Goal: Information Seeking & Learning: Learn about a topic

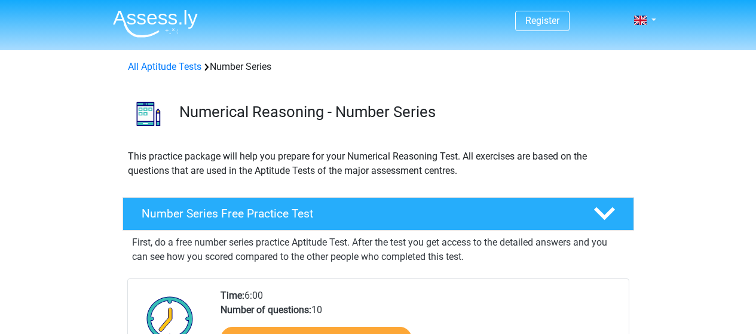
scroll to position [179, 0]
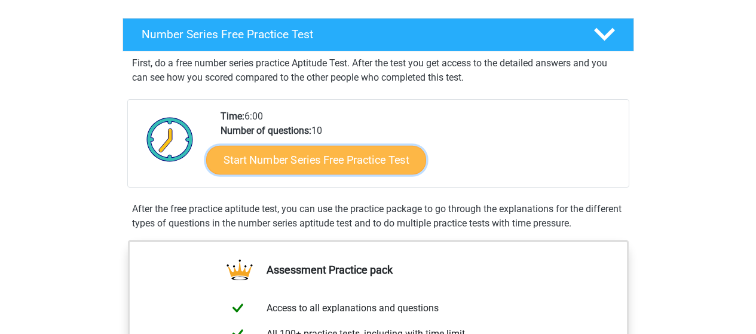
click at [391, 155] on link "Start Number Series Free Practice Test" at bounding box center [316, 159] width 220 height 29
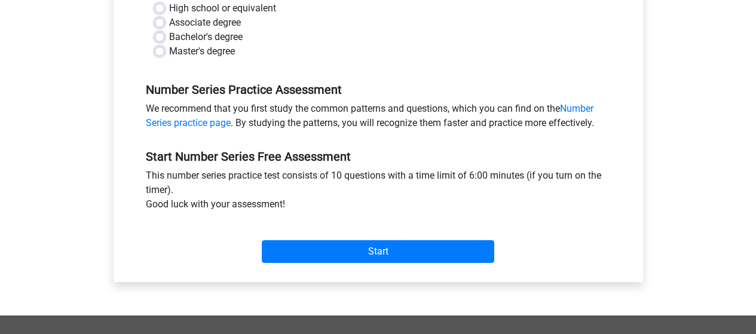
scroll to position [179, 0]
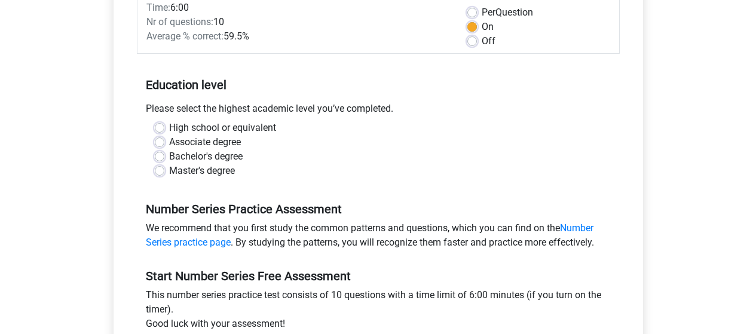
click at [169, 173] on label "Master's degree" at bounding box center [202, 171] width 66 height 14
click at [161, 173] on input "Master's degree" at bounding box center [160, 170] width 10 height 12
radio input "true"
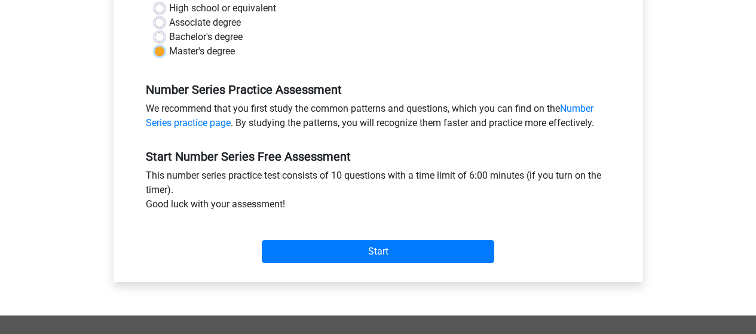
scroll to position [358, 0]
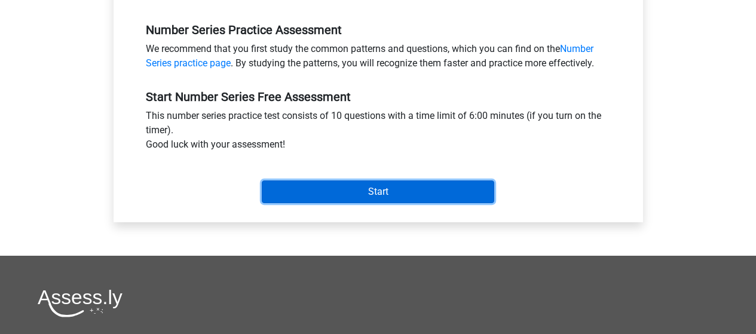
click at [385, 186] on input "Start" at bounding box center [378, 191] width 232 height 23
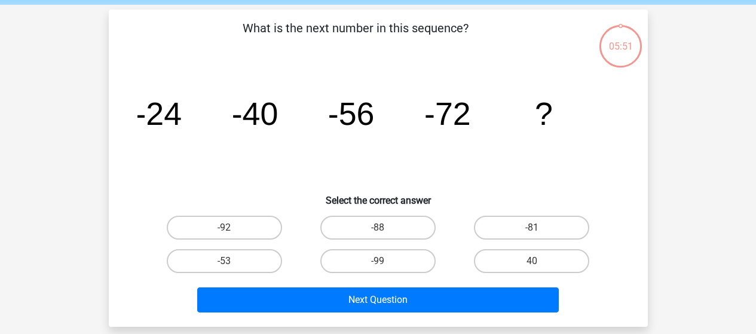
scroll to position [60, 0]
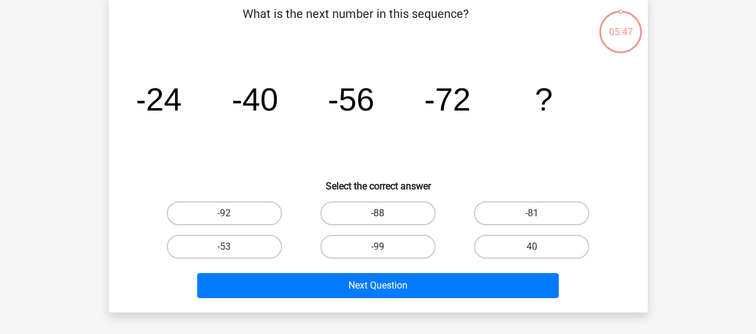
click at [381, 211] on label "-88" at bounding box center [377, 213] width 115 height 24
click at [381, 213] on input "-88" at bounding box center [382, 217] width 8 height 8
radio input "true"
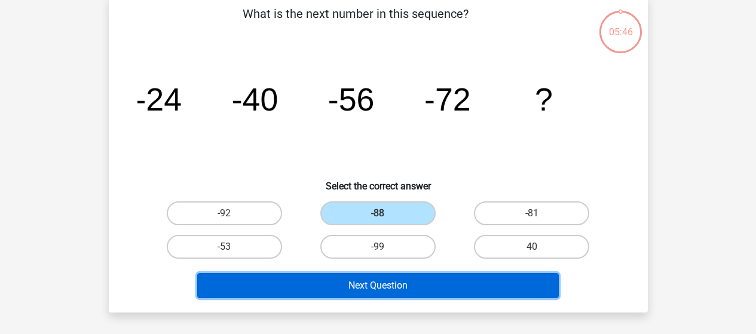
click at [456, 283] on button "Next Question" at bounding box center [377, 285] width 361 height 25
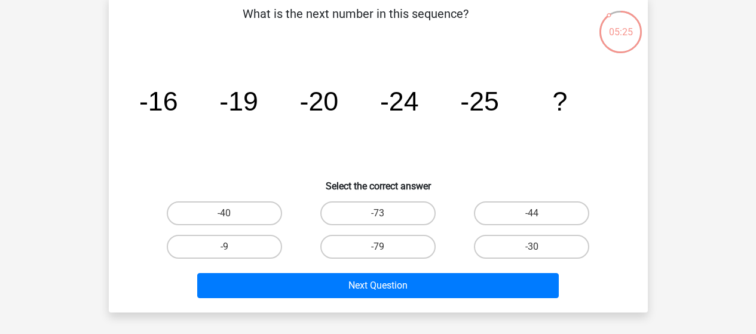
click at [553, 259] on div "-30" at bounding box center [532, 246] width 154 height 33
click at [547, 244] on label "-30" at bounding box center [531, 247] width 115 height 24
click at [539, 247] on input "-30" at bounding box center [536, 251] width 8 height 8
radio input "true"
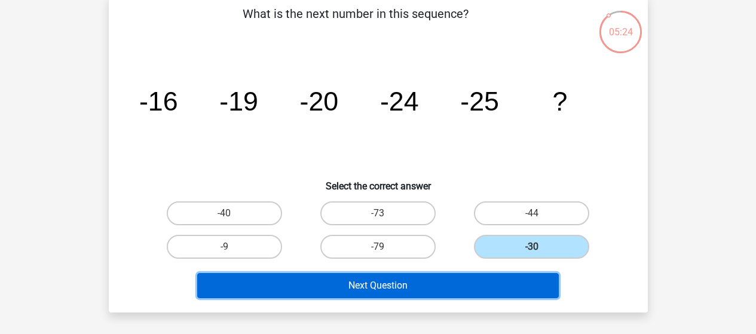
click at [444, 282] on button "Next Question" at bounding box center [377, 285] width 361 height 25
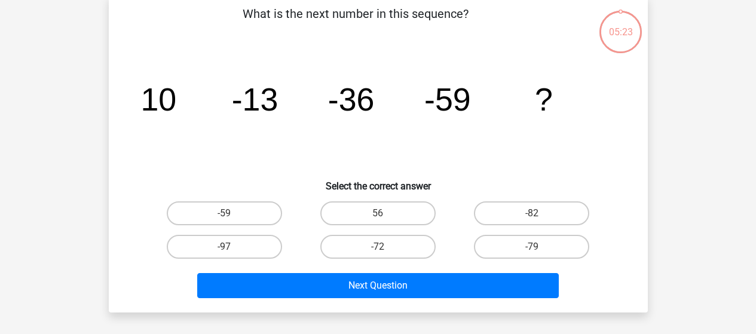
scroll to position [55, 0]
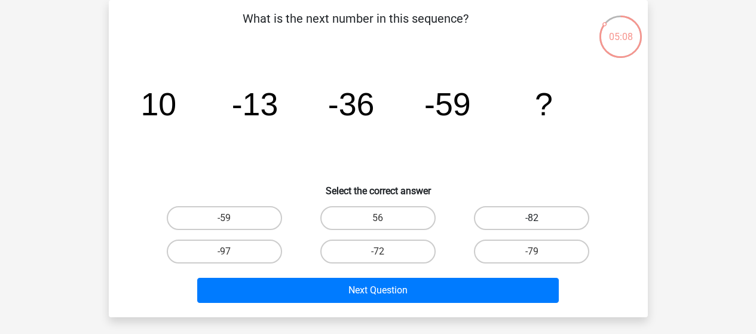
click at [544, 219] on label "-82" at bounding box center [531, 218] width 115 height 24
click at [539, 219] on input "-82" at bounding box center [536, 222] width 8 height 8
radio input "true"
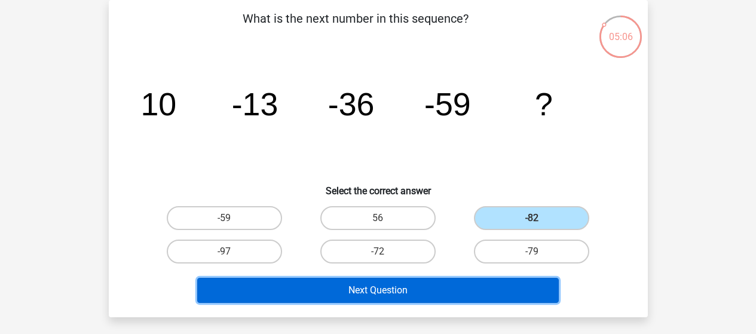
click at [435, 293] on button "Next Question" at bounding box center [377, 290] width 361 height 25
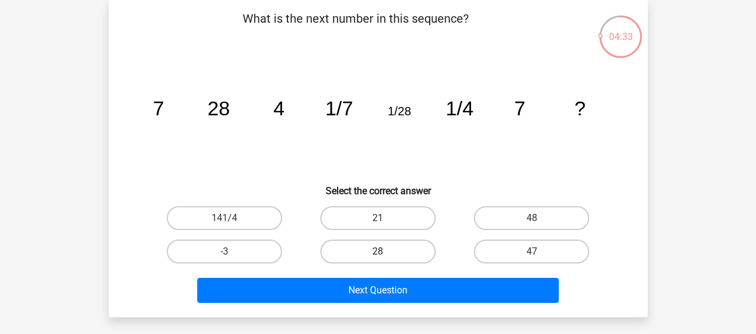
click at [410, 254] on label "28" at bounding box center [377, 252] width 115 height 24
click at [385, 254] on input "28" at bounding box center [382, 255] width 8 height 8
radio input "true"
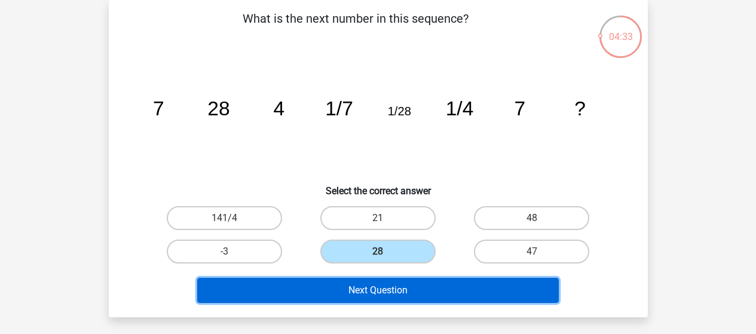
drag, startPoint x: 419, startPoint y: 290, endPoint x: 477, endPoint y: 272, distance: 60.5
click at [419, 289] on button "Next Question" at bounding box center [377, 290] width 361 height 25
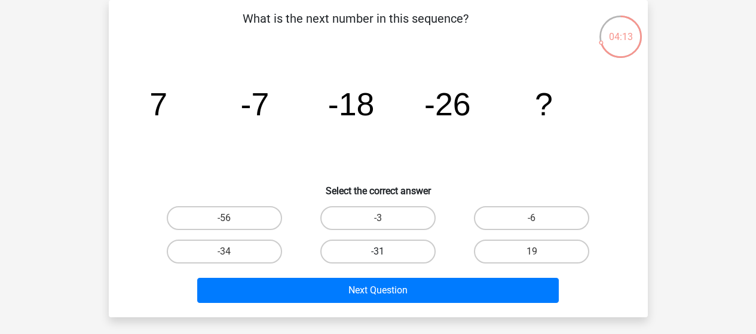
click at [392, 249] on label "-31" at bounding box center [377, 252] width 115 height 24
click at [385, 251] on input "-31" at bounding box center [382, 255] width 8 height 8
radio input "true"
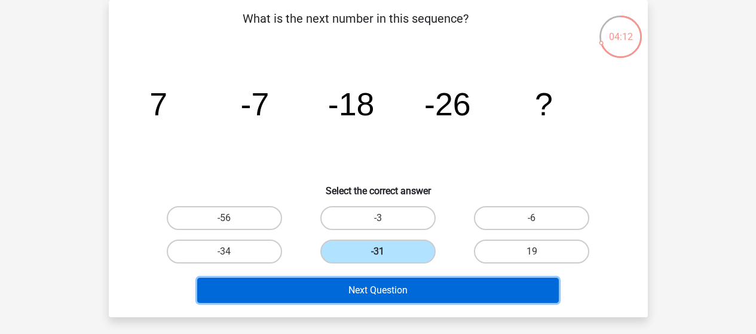
drag, startPoint x: 414, startPoint y: 291, endPoint x: 426, endPoint y: 283, distance: 14.8
click at [414, 290] on button "Next Question" at bounding box center [377, 290] width 361 height 25
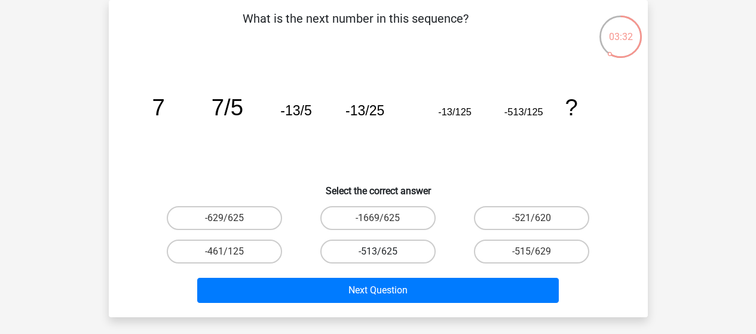
click at [405, 251] on label "-513/625" at bounding box center [377, 252] width 115 height 24
click at [385, 251] on input "-513/625" at bounding box center [382, 255] width 8 height 8
radio input "true"
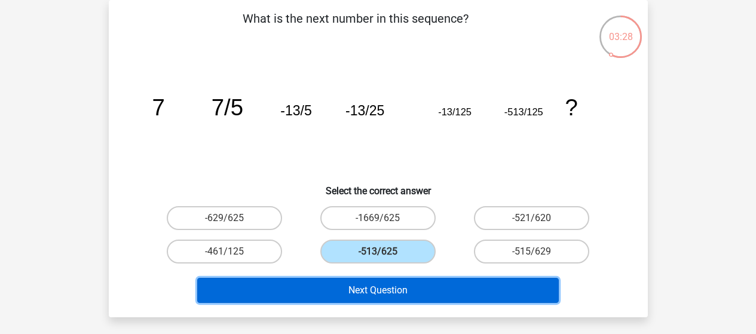
click at [380, 289] on button "Next Question" at bounding box center [377, 290] width 361 height 25
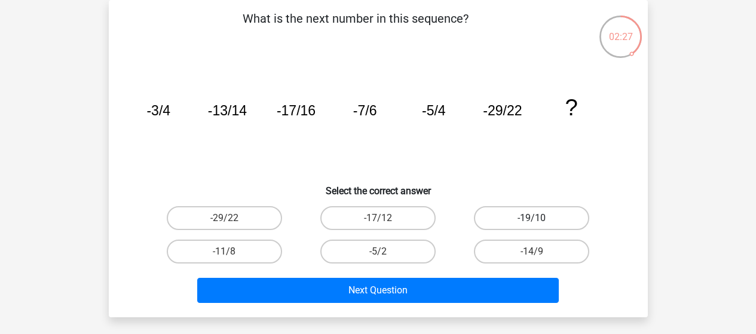
click at [551, 220] on label "-19/10" at bounding box center [531, 218] width 115 height 24
click at [539, 220] on input "-19/10" at bounding box center [536, 222] width 8 height 8
radio input "true"
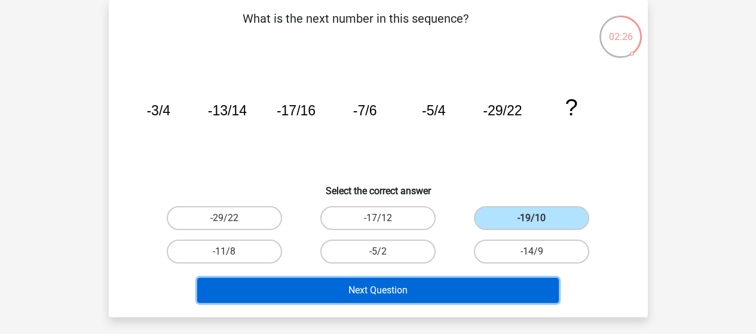
click at [427, 291] on button "Next Question" at bounding box center [377, 290] width 361 height 25
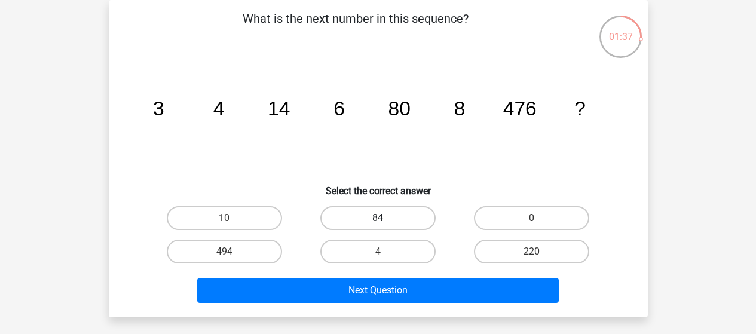
click at [399, 220] on label "84" at bounding box center [377, 218] width 115 height 24
click at [385, 220] on input "84" at bounding box center [382, 222] width 8 height 8
radio input "true"
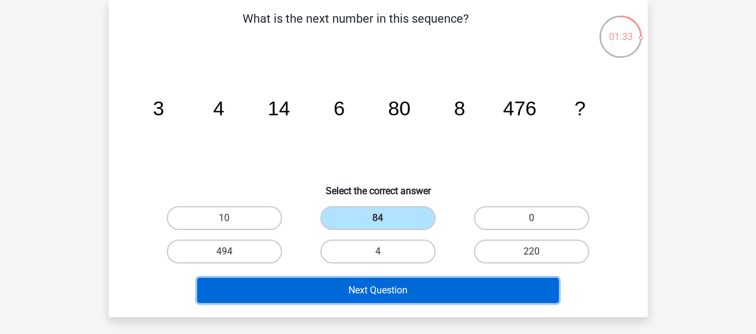
click at [411, 289] on button "Next Question" at bounding box center [377, 290] width 361 height 25
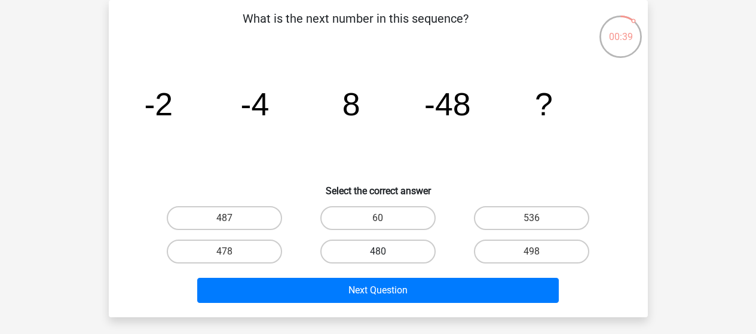
click at [403, 253] on label "480" at bounding box center [377, 252] width 115 height 24
click at [385, 253] on input "480" at bounding box center [382, 255] width 8 height 8
radio input "true"
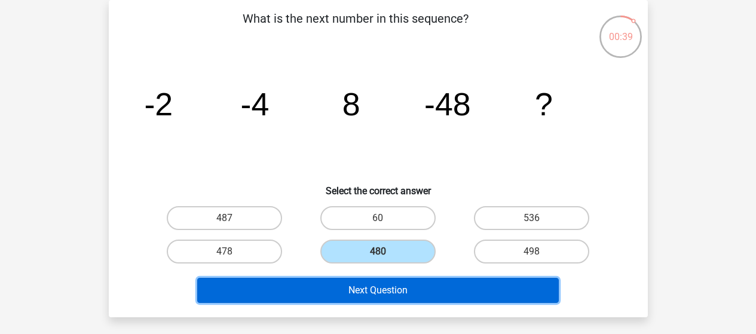
drag, startPoint x: 415, startPoint y: 299, endPoint x: 419, endPoint y: 294, distance: 6.3
click at [416, 300] on button "Next Question" at bounding box center [377, 290] width 361 height 25
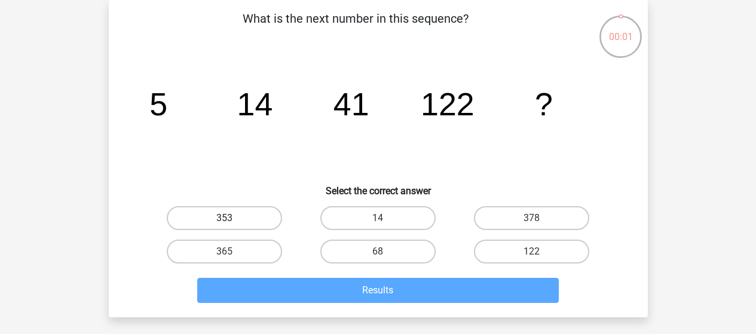
click at [238, 218] on label "353" at bounding box center [224, 218] width 115 height 24
click at [232, 218] on input "353" at bounding box center [228, 222] width 8 height 8
radio input "true"
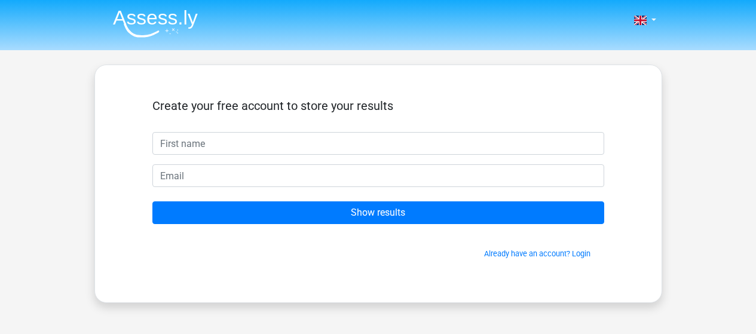
click at [278, 148] on input "text" at bounding box center [378, 143] width 452 height 23
type input "Joyce (Jie)"
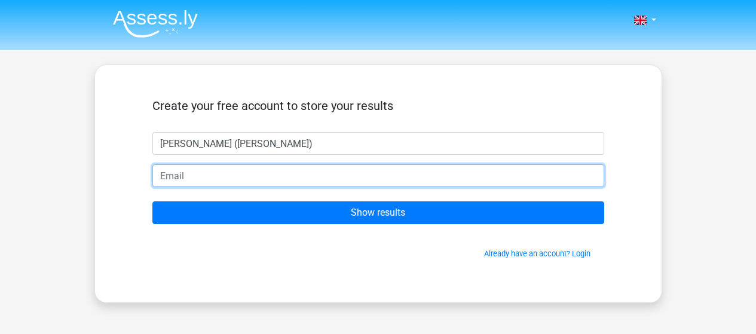
click at [232, 173] on input "email" at bounding box center [378, 175] width 452 height 23
type input "jie.yang.chemical.engineering@gmail.com"
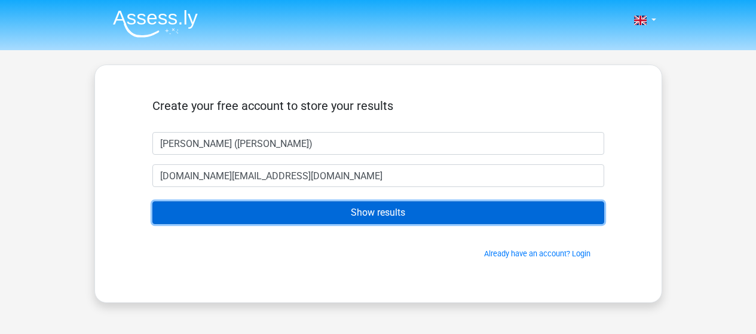
click at [400, 212] on input "Show results" at bounding box center [378, 212] width 452 height 23
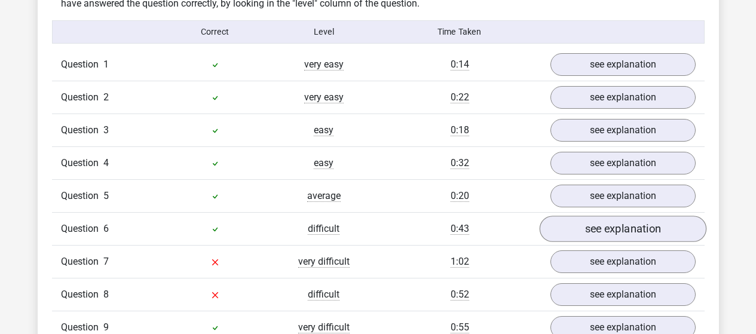
scroll to position [1075, 0]
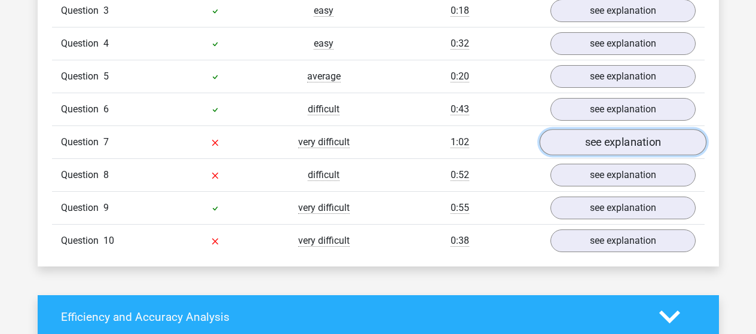
click at [639, 139] on link "see explanation" at bounding box center [622, 142] width 167 height 26
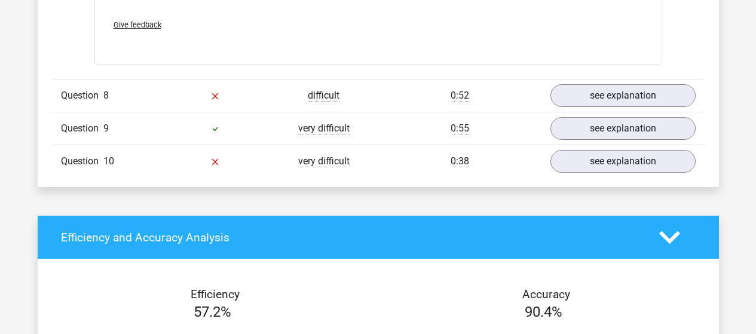
scroll to position [1911, 0]
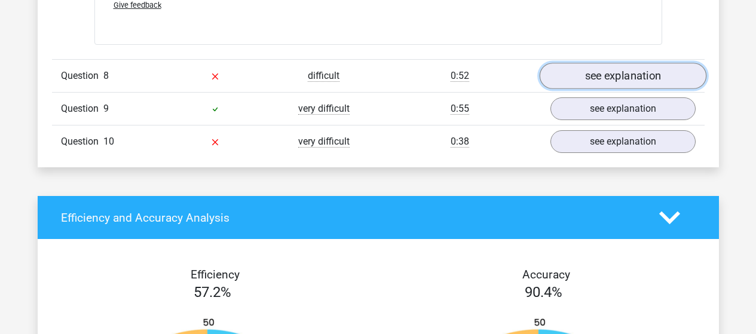
click at [593, 77] on link "see explanation" at bounding box center [622, 76] width 167 height 26
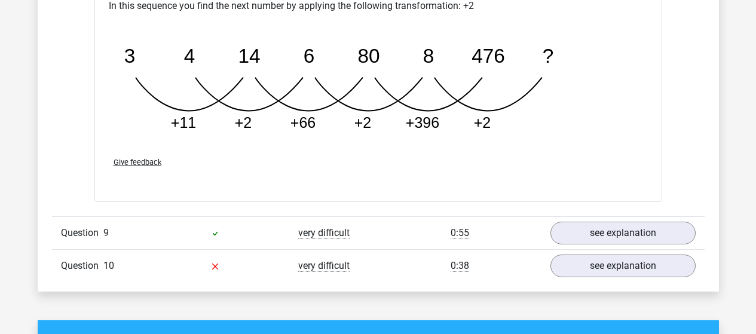
scroll to position [2449, 0]
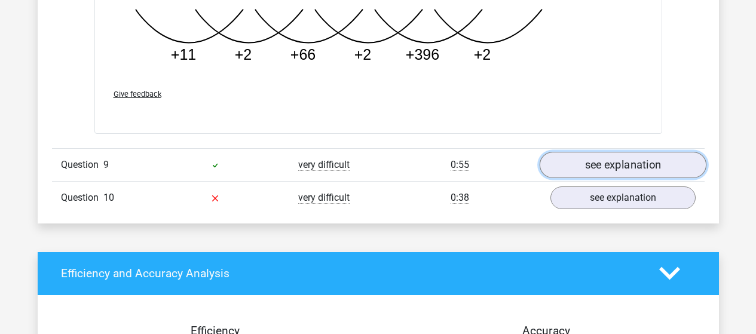
click at [607, 161] on link "see explanation" at bounding box center [622, 165] width 167 height 26
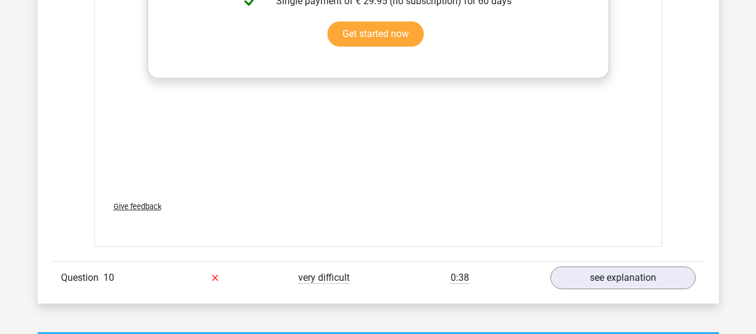
scroll to position [3226, 0]
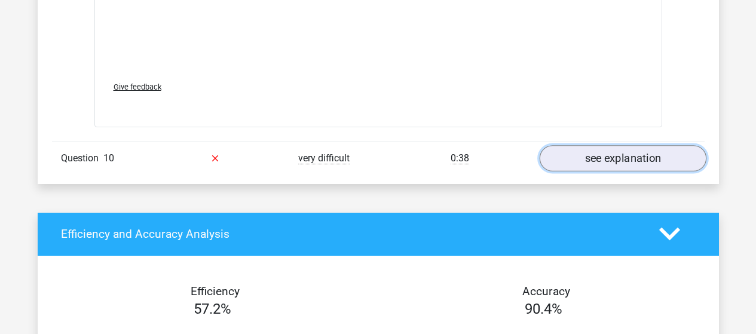
drag, startPoint x: 652, startPoint y: 152, endPoint x: 635, endPoint y: 165, distance: 20.9
click at [652, 152] on link "see explanation" at bounding box center [622, 158] width 167 height 26
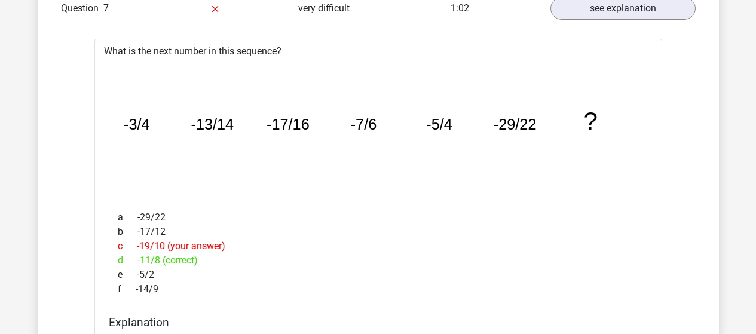
scroll to position [1195, 0]
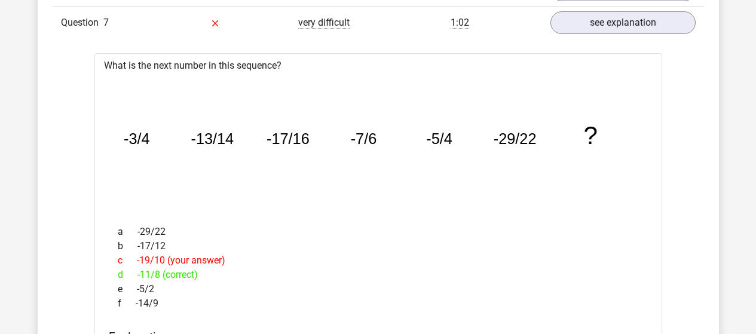
drag, startPoint x: 197, startPoint y: 231, endPoint x: 84, endPoint y: 235, distance: 113.6
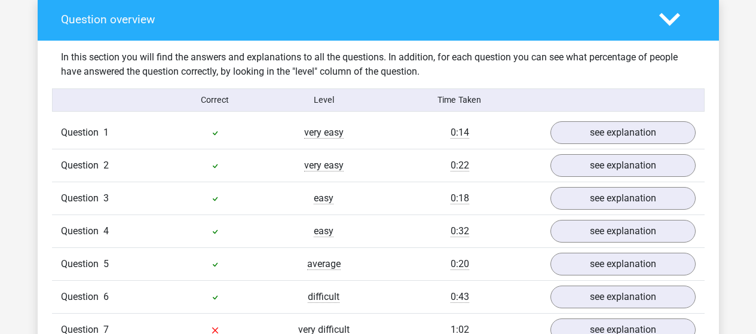
scroll to position [2807, 0]
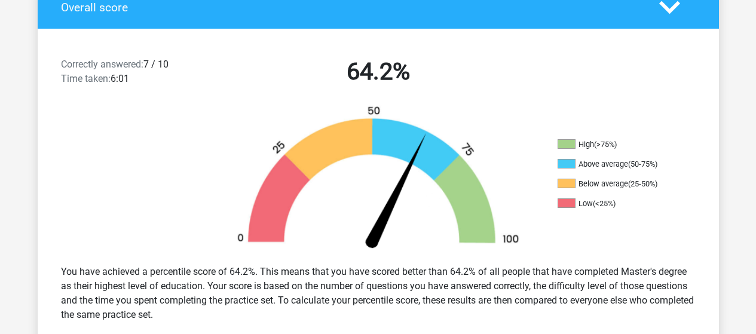
scroll to position [179, 0]
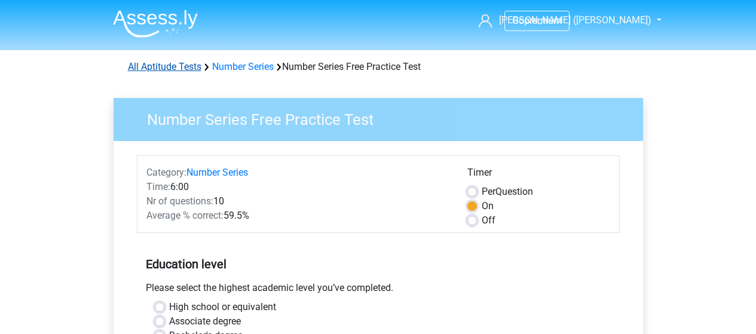
click at [155, 65] on link "All Aptitude Tests" at bounding box center [164, 66] width 73 height 11
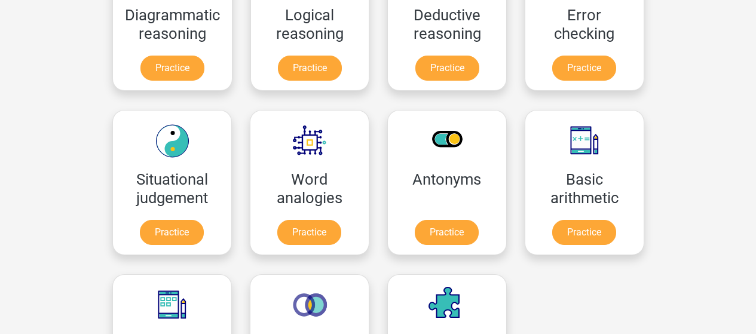
scroll to position [597, 0]
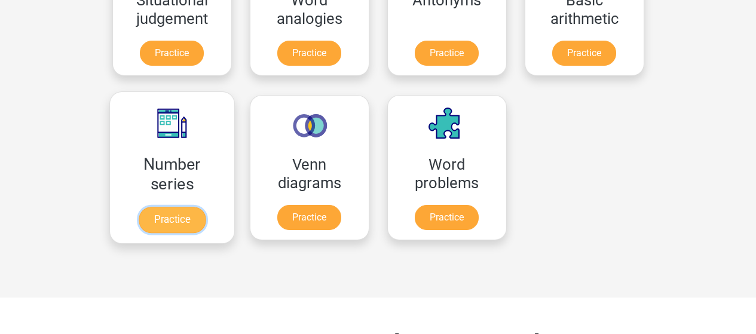
click at [167, 218] on link "Practice" at bounding box center [171, 220] width 67 height 26
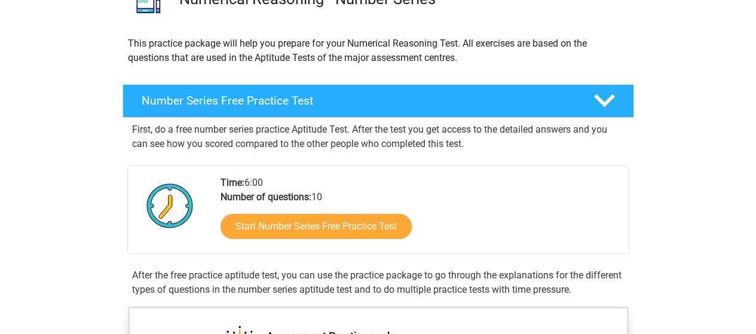
scroll to position [60, 0]
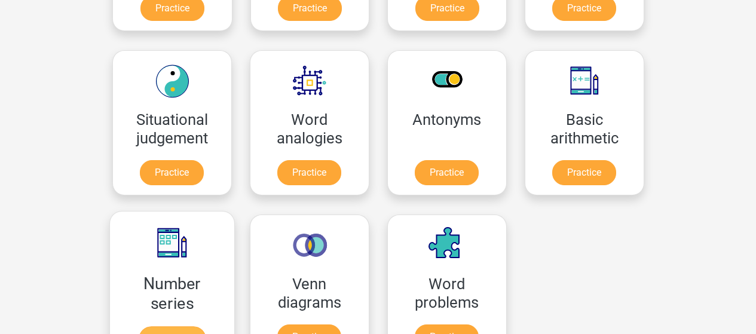
scroll to position [538, 0]
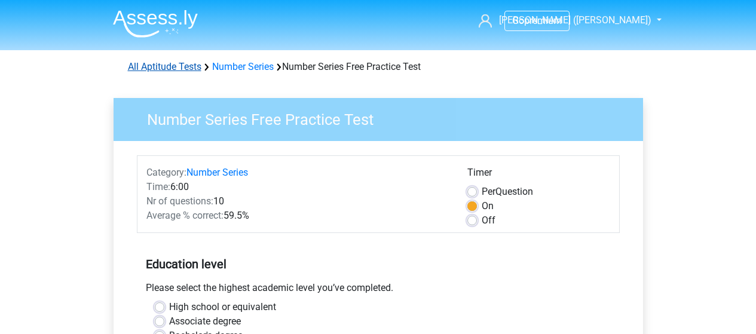
click at [172, 67] on link "All Aptitude Tests" at bounding box center [164, 66] width 73 height 11
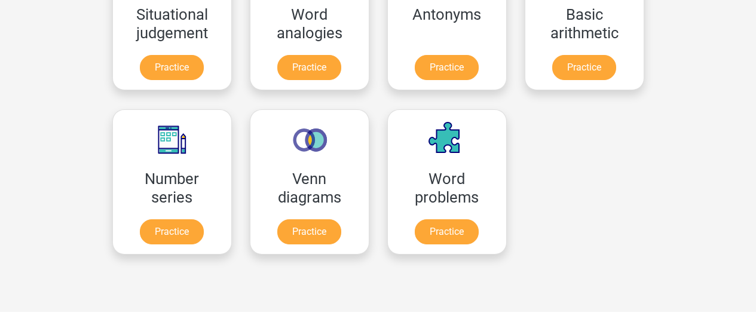
scroll to position [597, 0]
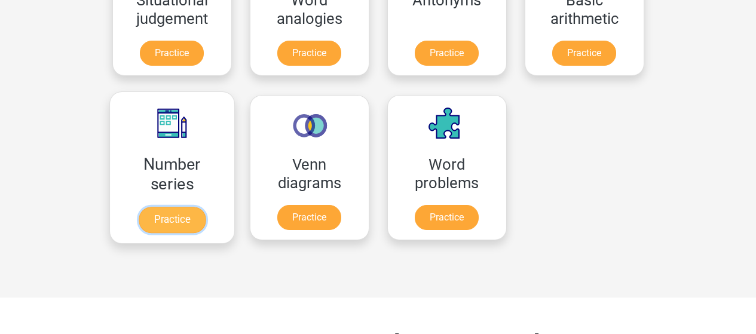
click at [177, 221] on link "Practice" at bounding box center [171, 220] width 67 height 26
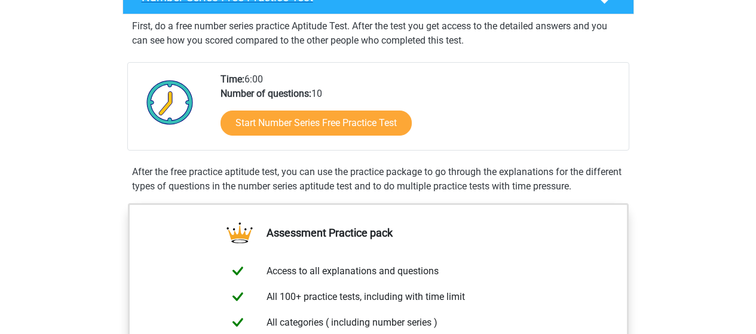
scroll to position [239, 0]
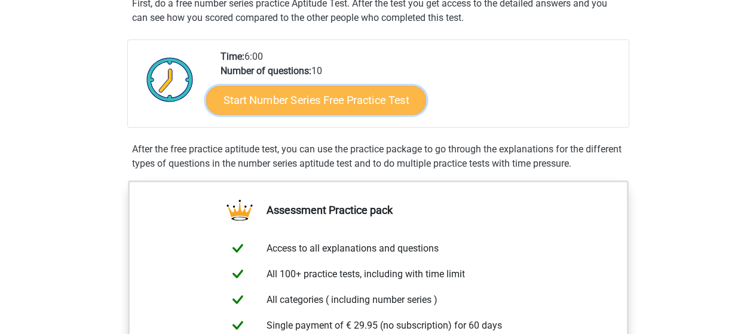
click at [342, 102] on link "Start Number Series Free Practice Test" at bounding box center [316, 99] width 220 height 29
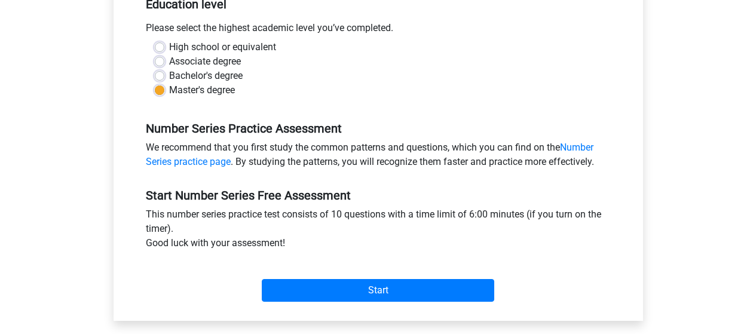
scroll to position [299, 0]
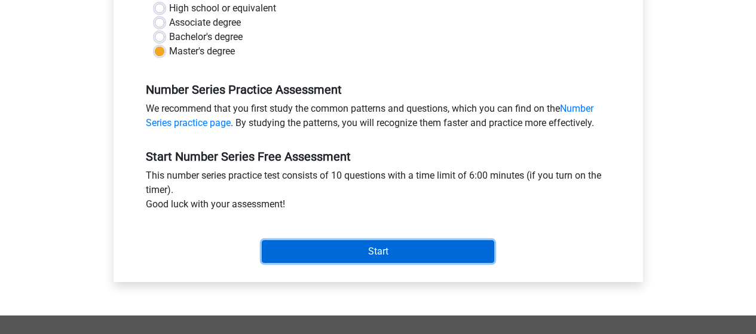
click at [309, 246] on input "Start" at bounding box center [378, 251] width 232 height 23
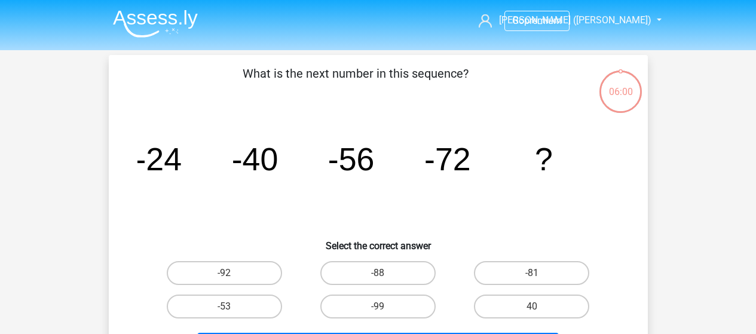
scroll to position [60, 0]
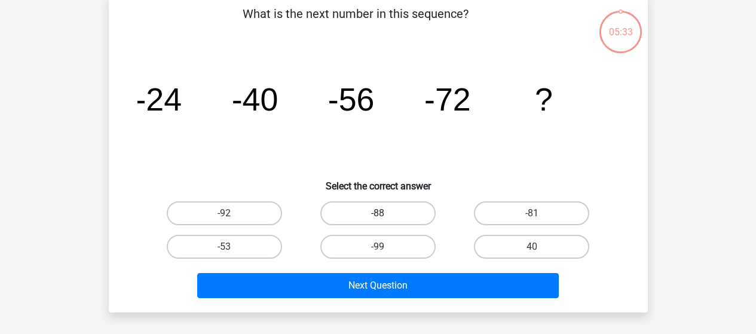
drag, startPoint x: 393, startPoint y: 214, endPoint x: 400, endPoint y: 212, distance: 7.6
click at [393, 214] on label "-88" at bounding box center [377, 213] width 115 height 24
click at [385, 214] on input "-88" at bounding box center [382, 217] width 8 height 8
radio input "true"
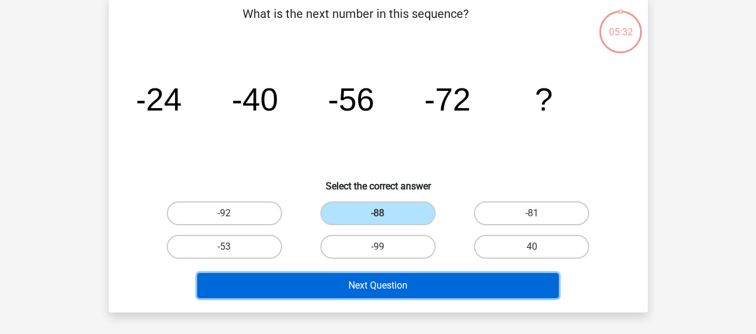
click at [431, 288] on button "Next Question" at bounding box center [377, 285] width 361 height 25
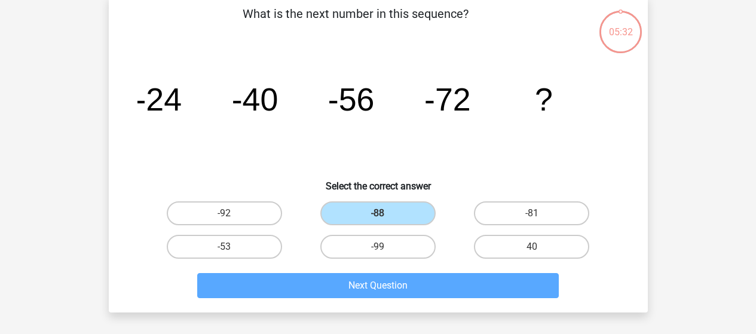
scroll to position [55, 0]
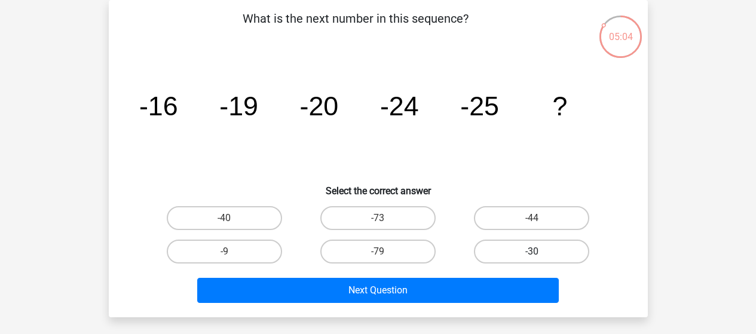
click at [519, 246] on label "-30" at bounding box center [531, 252] width 115 height 24
click at [532, 251] on input "-30" at bounding box center [536, 255] width 8 height 8
radio input "true"
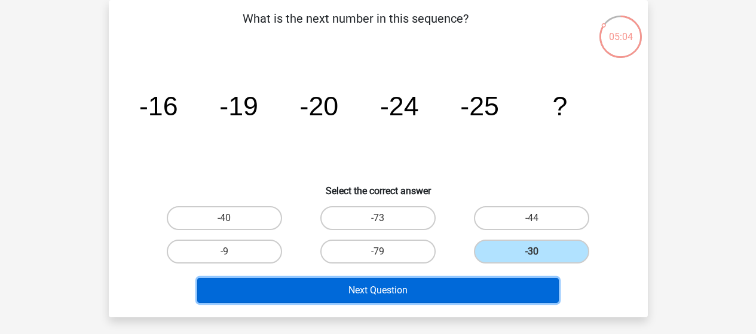
click at [505, 284] on button "Next Question" at bounding box center [377, 290] width 361 height 25
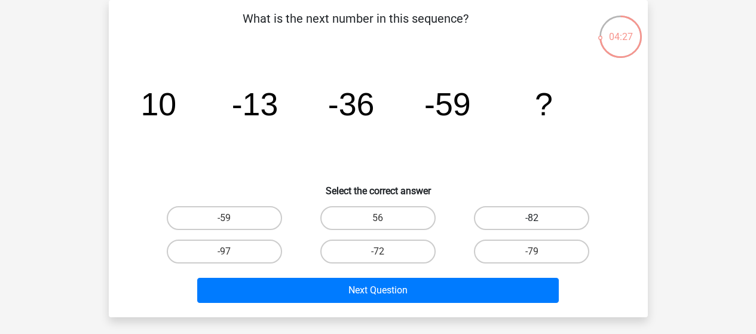
click at [547, 218] on label "-82" at bounding box center [531, 218] width 115 height 24
click at [539, 218] on input "-82" at bounding box center [536, 222] width 8 height 8
radio input "true"
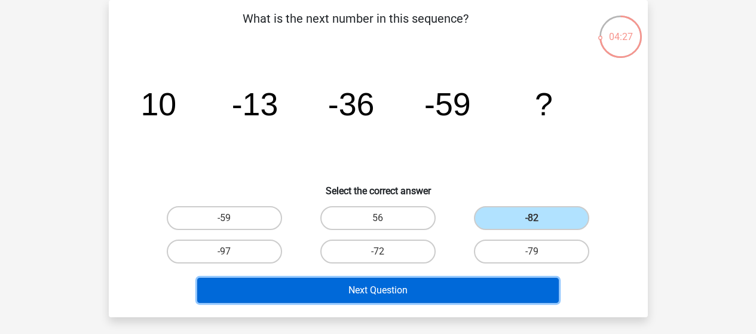
click at [447, 294] on button "Next Question" at bounding box center [377, 290] width 361 height 25
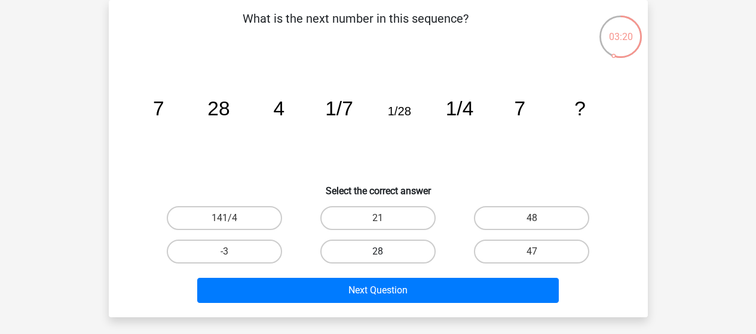
click at [410, 252] on label "28" at bounding box center [377, 252] width 115 height 24
click at [385, 252] on input "28" at bounding box center [382, 255] width 8 height 8
radio input "true"
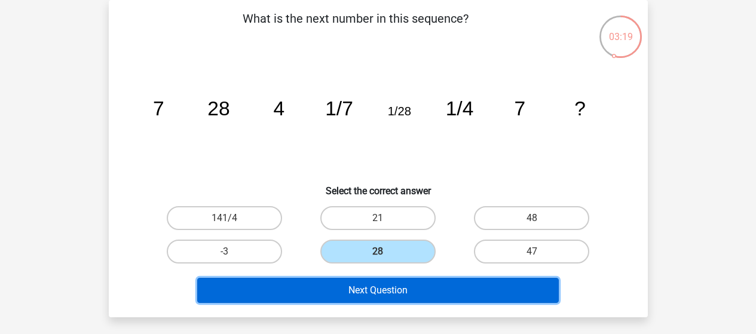
click at [437, 299] on button "Next Question" at bounding box center [377, 290] width 361 height 25
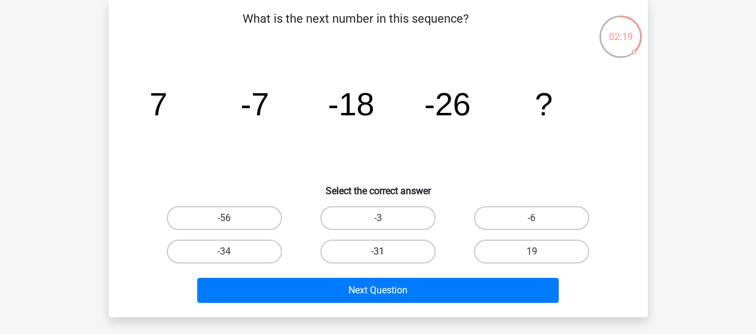
click at [403, 250] on label "-31" at bounding box center [377, 252] width 115 height 24
click at [385, 251] on input "-31" at bounding box center [382, 255] width 8 height 8
radio input "true"
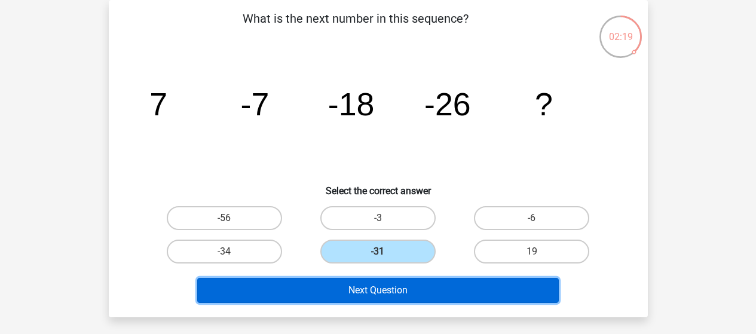
click at [406, 296] on button "Next Question" at bounding box center [377, 290] width 361 height 25
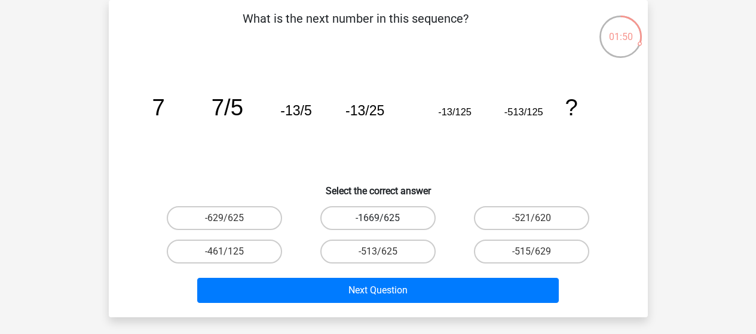
click at [364, 219] on label "-1669/625" at bounding box center [377, 218] width 115 height 24
click at [378, 219] on input "-1669/625" at bounding box center [382, 222] width 8 height 8
radio input "true"
click at [601, 182] on h6 "Select the correct answer" at bounding box center [378, 186] width 501 height 21
drag, startPoint x: 372, startPoint y: 254, endPoint x: 385, endPoint y: 269, distance: 19.9
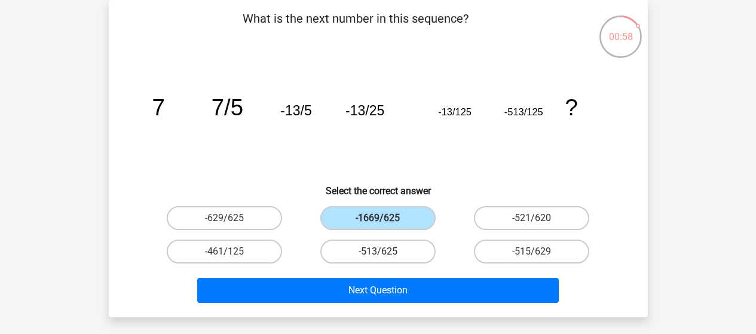
click at [372, 254] on label "-513/625" at bounding box center [377, 252] width 115 height 24
click at [378, 254] on input "-513/625" at bounding box center [382, 255] width 8 height 8
radio input "true"
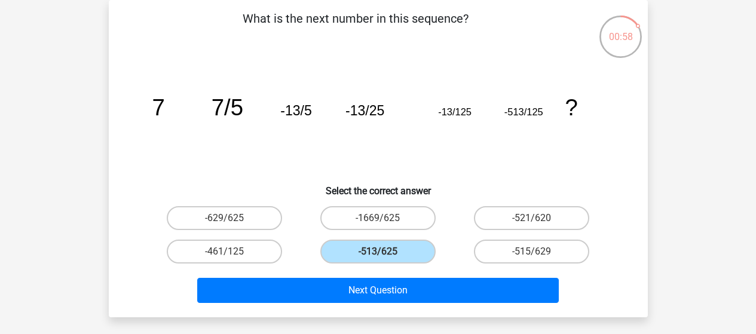
click at [395, 308] on div "What is the next number in this sequence? image/svg+xml 7 7/5 -13/5 -13/25 -13/…" at bounding box center [378, 158] width 539 height 317
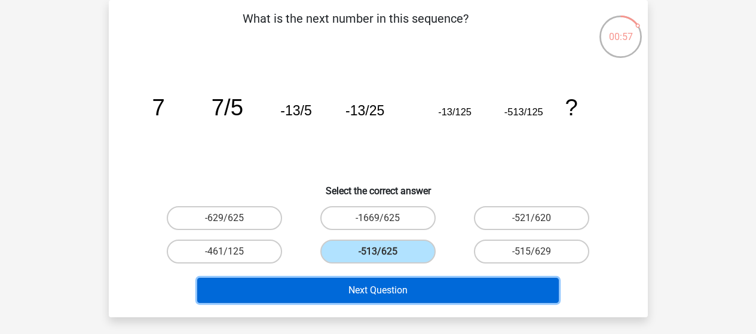
click at [397, 289] on button "Next Question" at bounding box center [377, 290] width 361 height 25
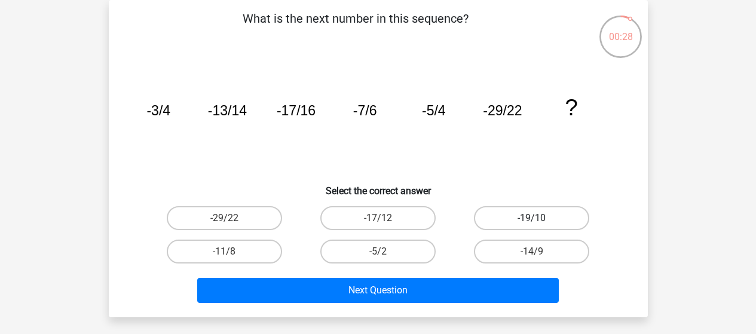
click at [540, 222] on label "-19/10" at bounding box center [531, 218] width 115 height 24
click at [539, 222] on input "-19/10" at bounding box center [536, 222] width 8 height 8
radio input "true"
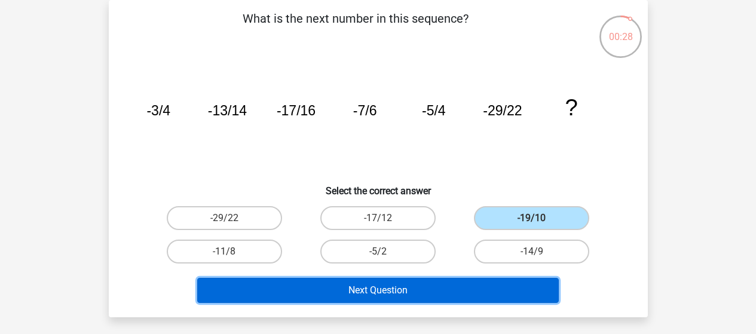
click at [462, 294] on button "Next Question" at bounding box center [377, 290] width 361 height 25
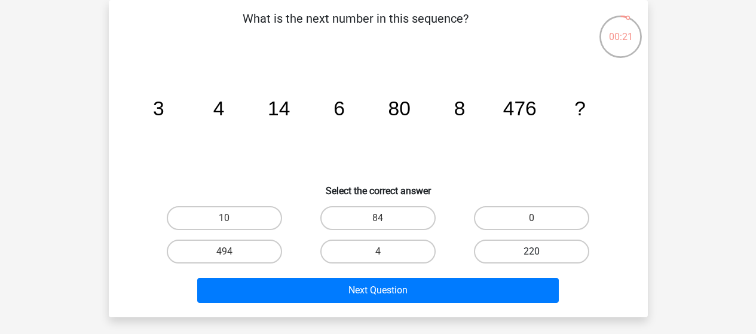
click at [541, 247] on label "220" at bounding box center [531, 252] width 115 height 24
click at [539, 251] on input "220" at bounding box center [536, 255] width 8 height 8
radio input "true"
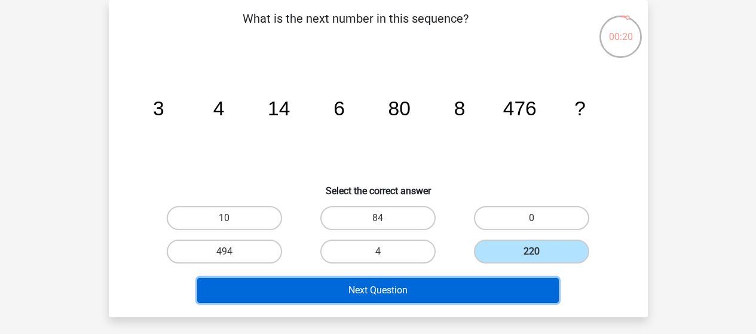
click at [447, 296] on button "Next Question" at bounding box center [377, 290] width 361 height 25
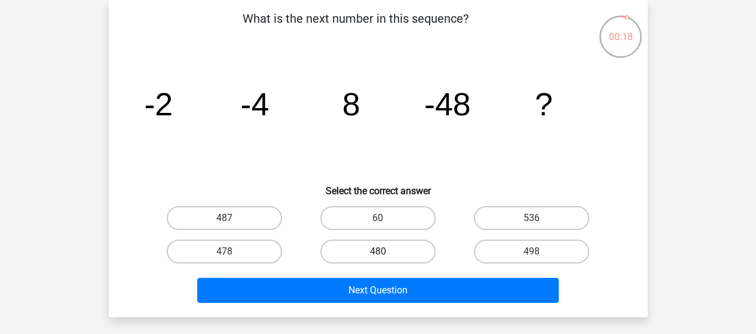
click at [401, 253] on label "480" at bounding box center [377, 252] width 115 height 24
click at [385, 253] on input "480" at bounding box center [382, 255] width 8 height 8
radio input "true"
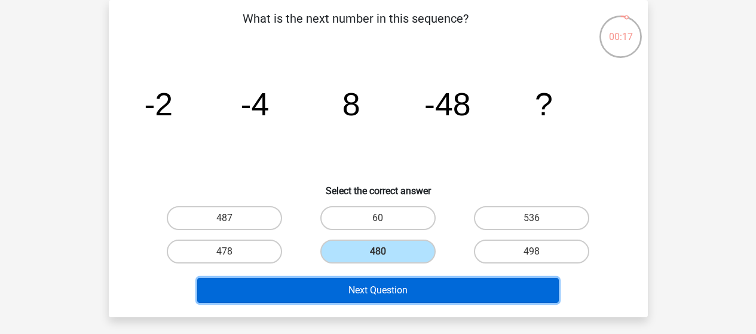
click at [456, 293] on button "Next Question" at bounding box center [377, 290] width 361 height 25
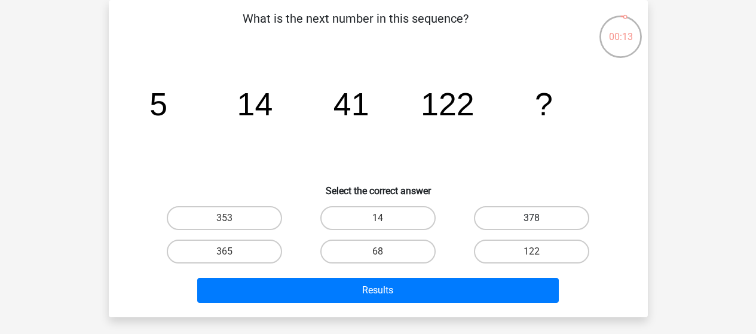
click at [536, 213] on label "378" at bounding box center [531, 218] width 115 height 24
click at [536, 218] on input "378" at bounding box center [536, 222] width 8 height 8
radio input "true"
click at [190, 248] on label "365" at bounding box center [224, 252] width 115 height 24
click at [224, 251] on input "365" at bounding box center [228, 255] width 8 height 8
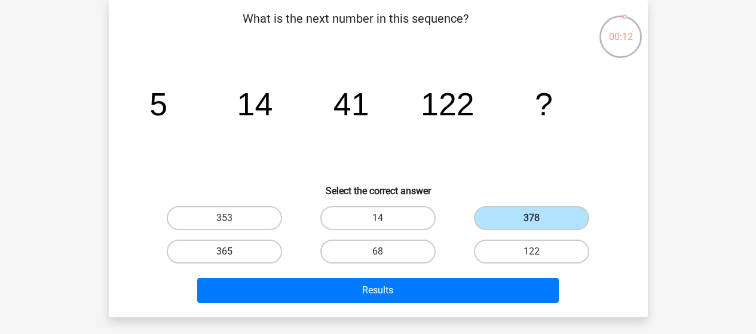
radio input "true"
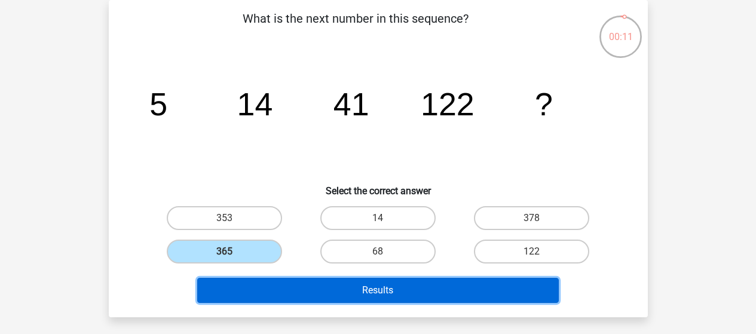
click at [277, 292] on button "Results" at bounding box center [377, 290] width 361 height 25
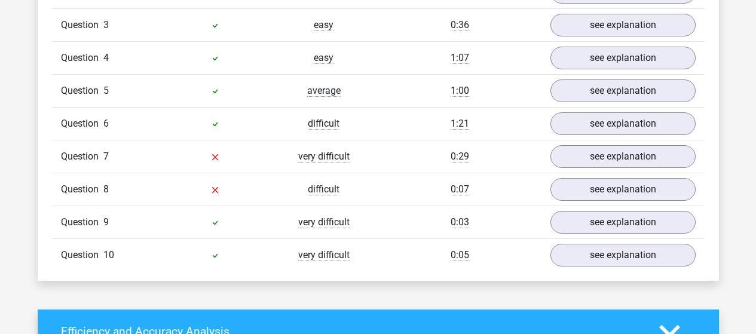
scroll to position [1075, 0]
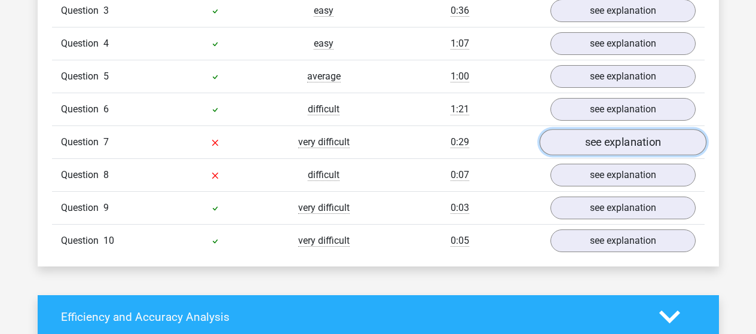
click at [613, 139] on link "see explanation" at bounding box center [622, 142] width 167 height 26
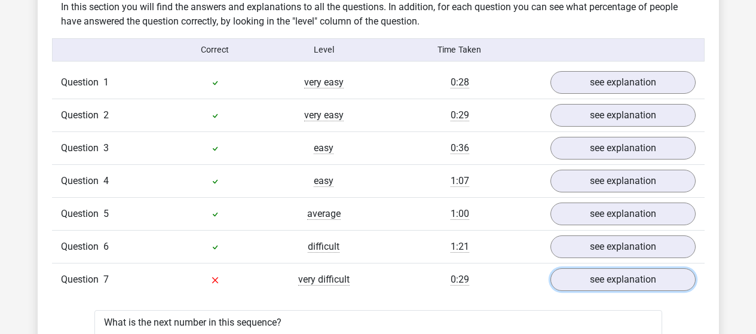
scroll to position [1015, 0]
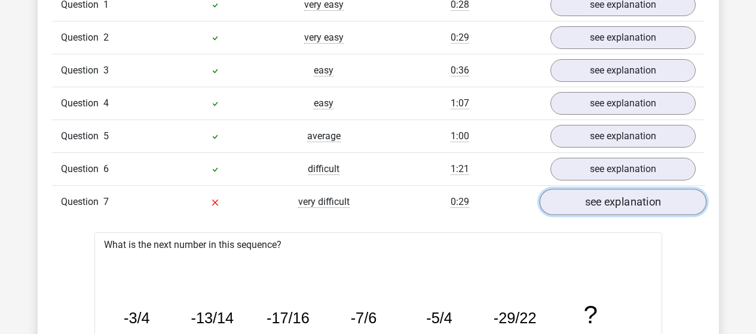
click at [631, 205] on link "see explanation" at bounding box center [622, 202] width 167 height 26
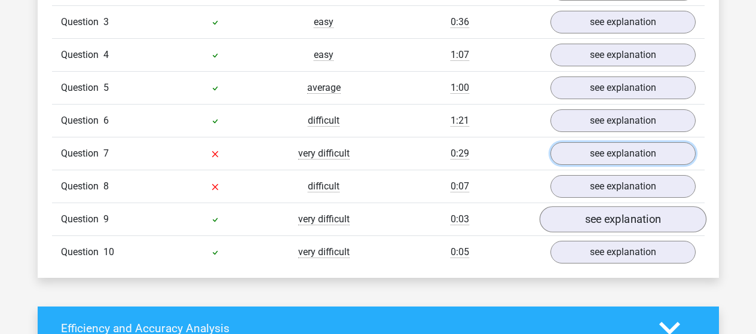
scroll to position [1075, 0]
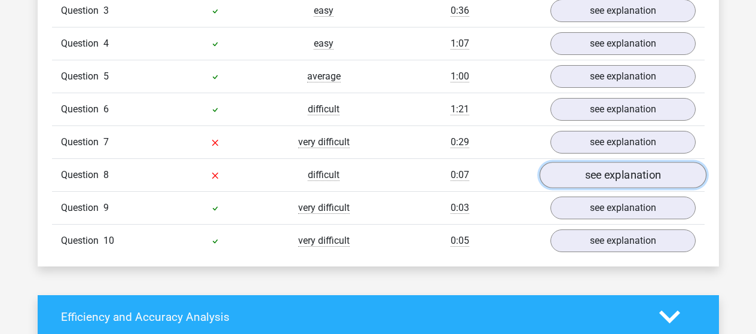
click at [639, 173] on link "see explanation" at bounding box center [622, 175] width 167 height 26
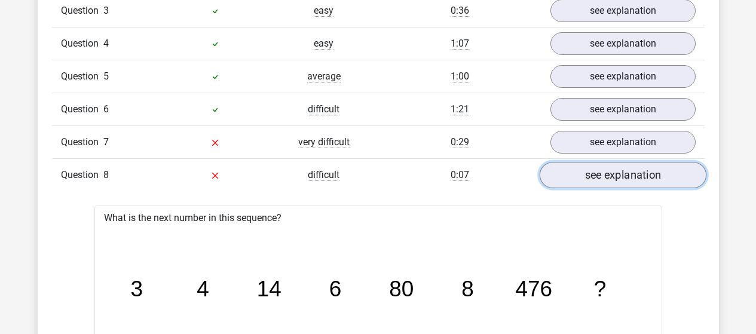
click at [625, 179] on link "see explanation" at bounding box center [622, 175] width 167 height 26
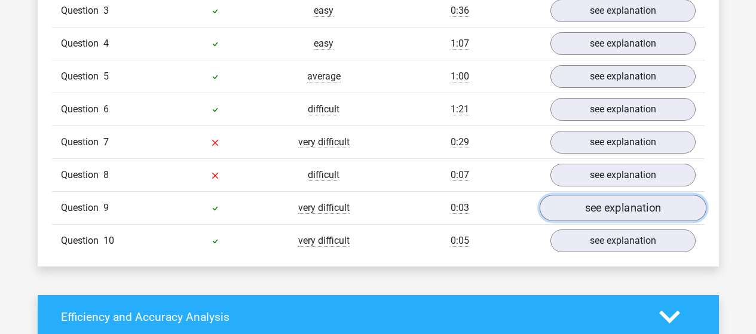
click at [626, 206] on link "see explanation" at bounding box center [622, 208] width 167 height 26
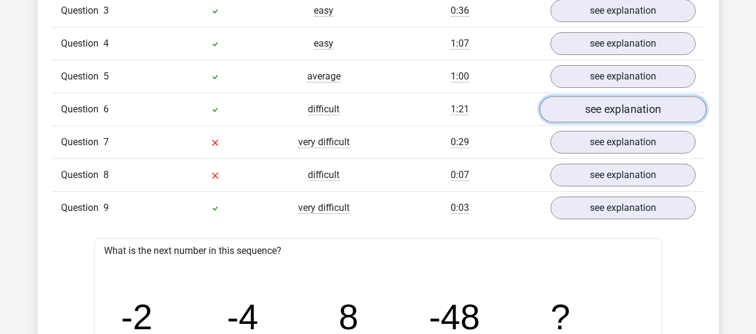
click at [636, 112] on link "see explanation" at bounding box center [622, 109] width 167 height 26
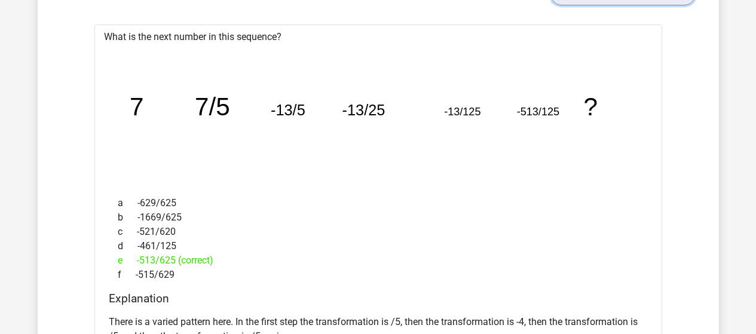
scroll to position [1135, 0]
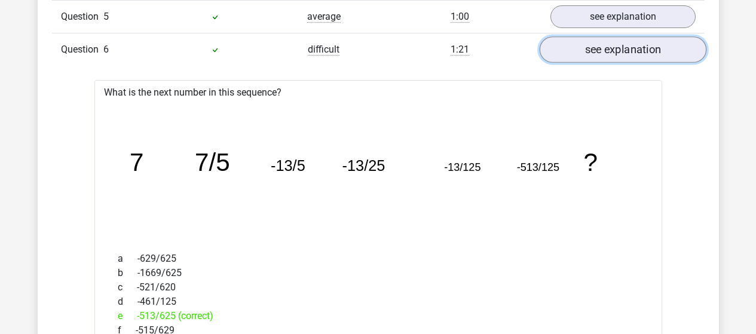
click at [621, 54] on link "see explanation" at bounding box center [622, 49] width 167 height 26
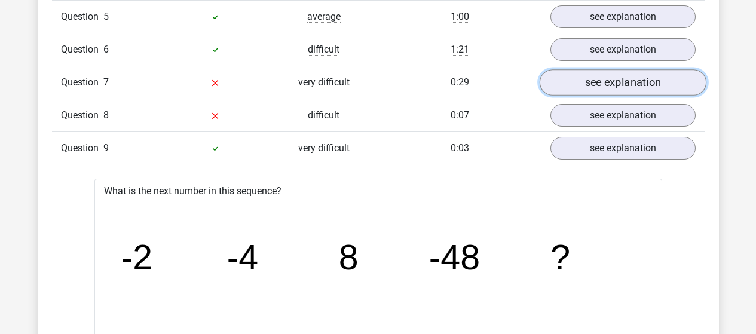
click at [628, 73] on link "see explanation" at bounding box center [622, 82] width 167 height 26
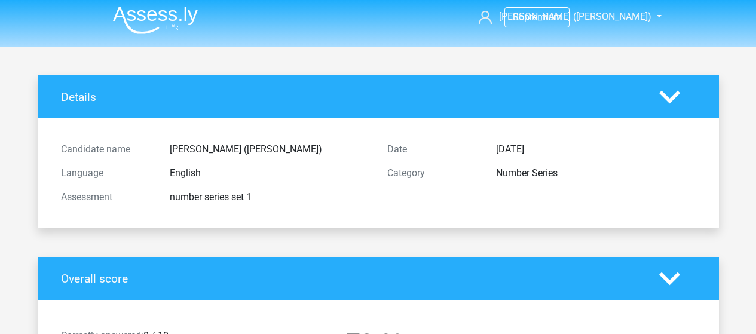
scroll to position [0, 0]
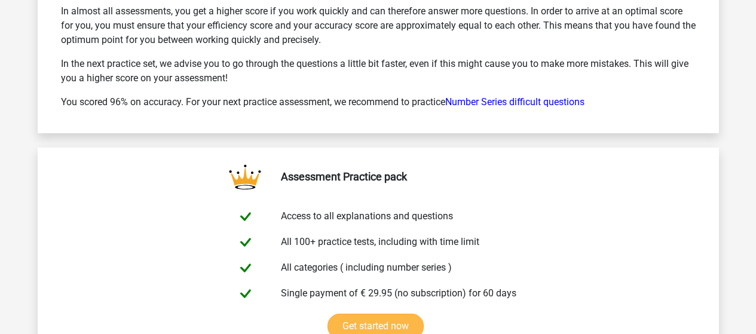
scroll to position [3300, 0]
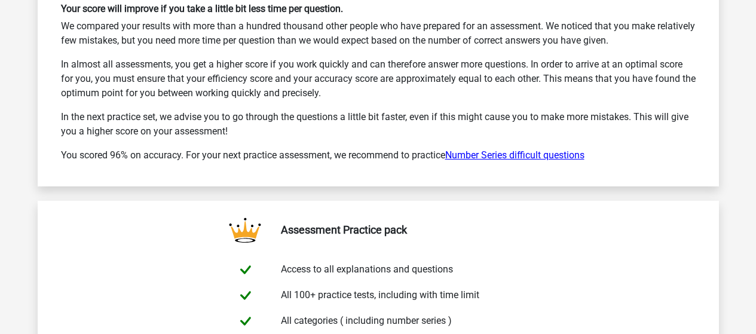
click at [527, 153] on link "Number Series difficult questions" at bounding box center [514, 154] width 139 height 11
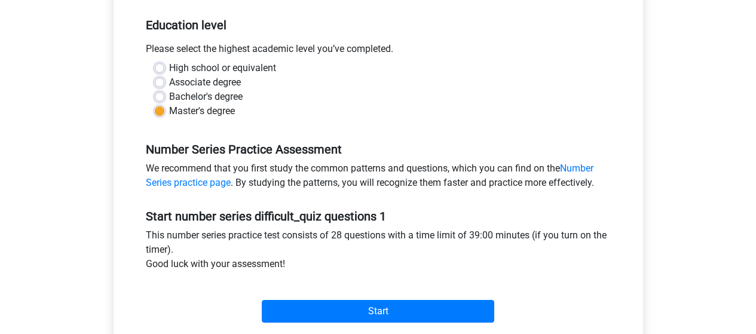
scroll to position [478, 0]
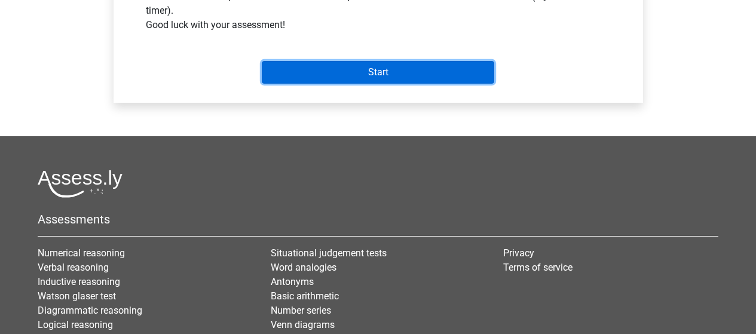
click at [390, 76] on input "Start" at bounding box center [378, 72] width 232 height 23
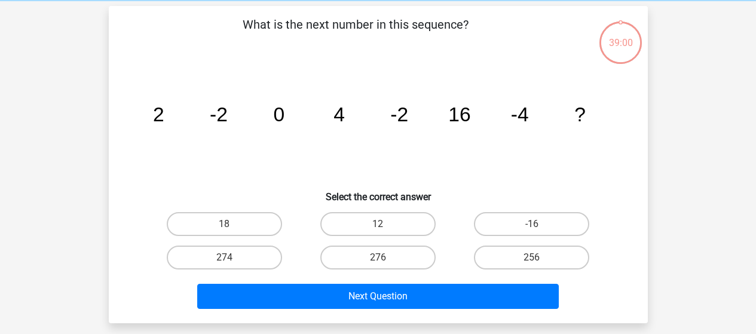
scroll to position [60, 0]
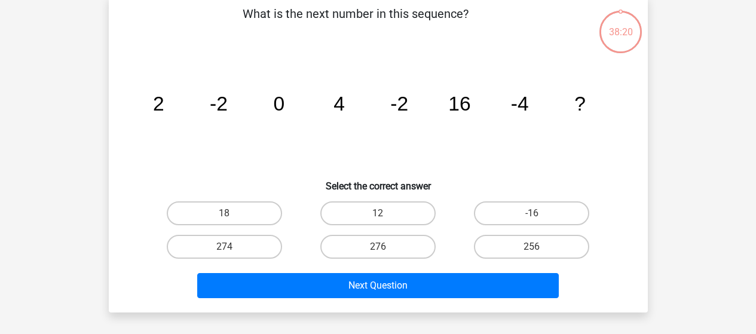
drag, startPoint x: 524, startPoint y: 217, endPoint x: 574, endPoint y: 283, distance: 82.3
click at [526, 218] on label "-16" at bounding box center [531, 213] width 115 height 24
click at [532, 218] on input "-16" at bounding box center [536, 217] width 8 height 8
radio input "true"
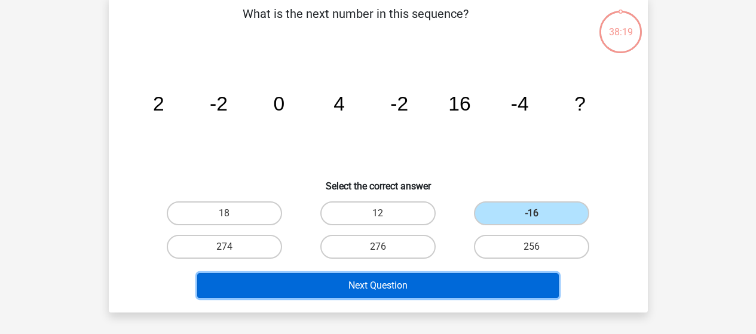
click at [471, 286] on button "Next Question" at bounding box center [377, 285] width 361 height 25
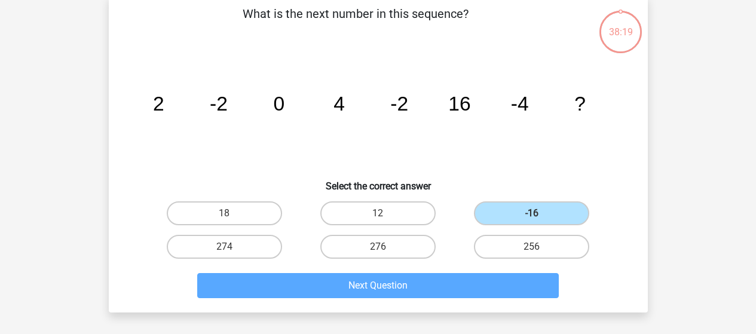
scroll to position [55, 0]
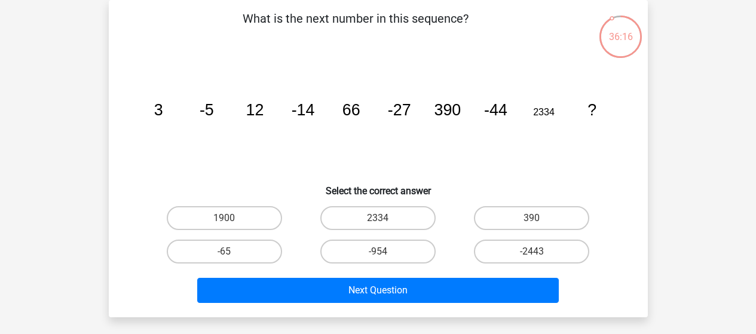
drag, startPoint x: 238, startPoint y: 247, endPoint x: 337, endPoint y: 266, distance: 101.0
click at [238, 247] on label "-65" at bounding box center [224, 252] width 115 height 24
click at [232, 251] on input "-65" at bounding box center [228, 255] width 8 height 8
radio input "true"
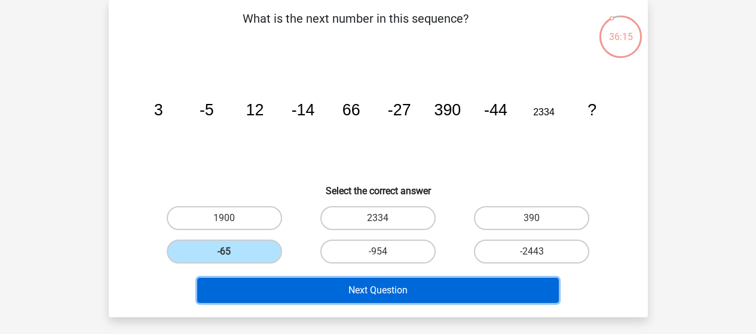
click at [399, 297] on button "Next Question" at bounding box center [377, 290] width 361 height 25
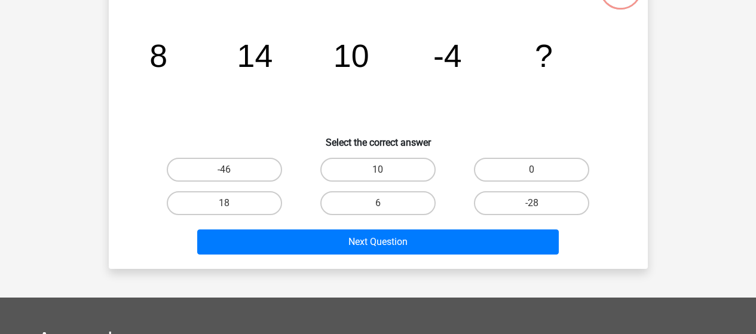
scroll to position [60, 0]
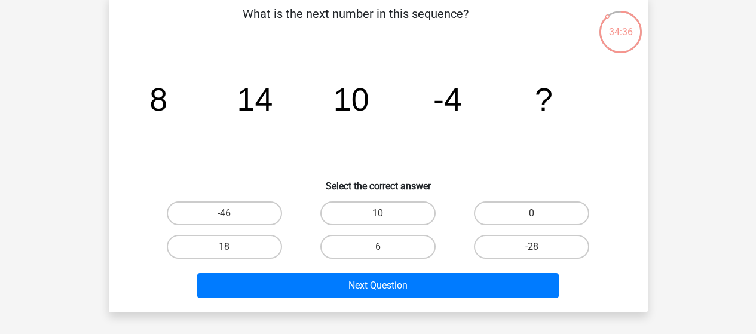
click at [535, 249] on input "-28" at bounding box center [536, 251] width 8 height 8
radio input "true"
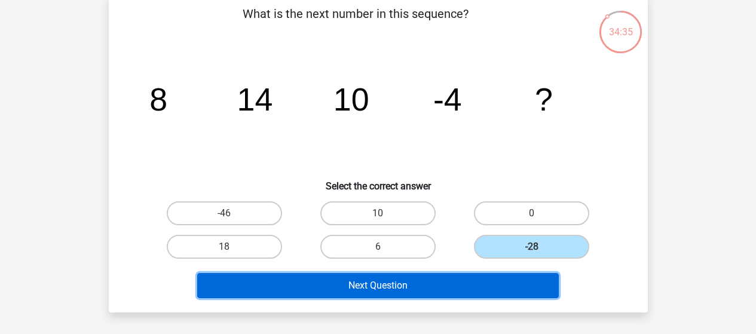
click at [492, 287] on button "Next Question" at bounding box center [377, 285] width 361 height 25
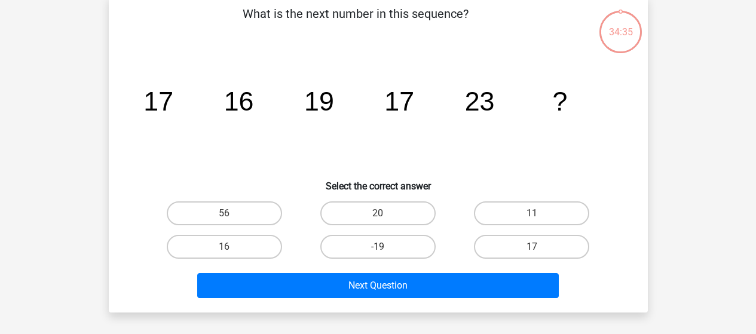
scroll to position [55, 0]
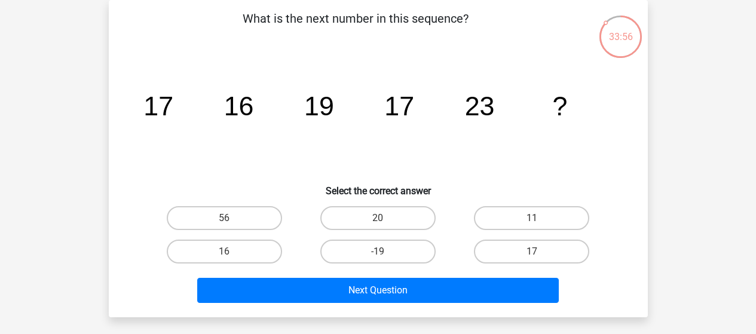
drag, startPoint x: 394, startPoint y: 217, endPoint x: 462, endPoint y: 248, distance: 74.1
click at [396, 217] on label "20" at bounding box center [377, 218] width 115 height 24
click at [385, 218] on input "20" at bounding box center [382, 222] width 8 height 8
radio input "true"
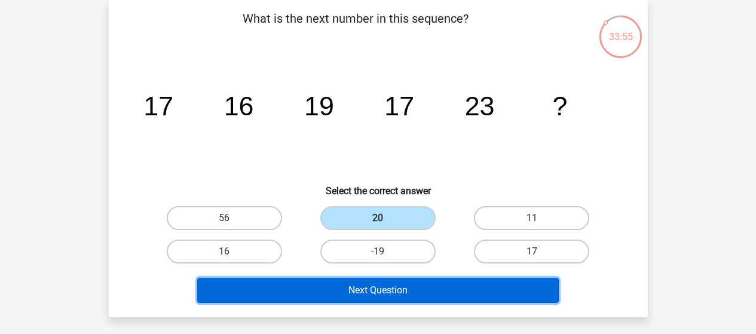
drag, startPoint x: 410, startPoint y: 297, endPoint x: 678, endPoint y: 247, distance: 272.3
click at [411, 296] on button "Next Question" at bounding box center [377, 290] width 361 height 25
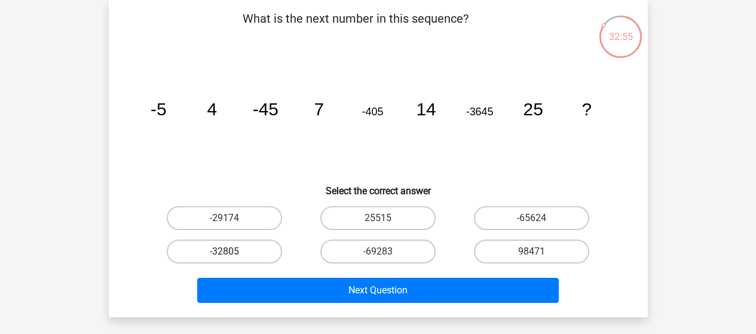
click at [235, 247] on label "-32805" at bounding box center [224, 252] width 115 height 24
click at [232, 251] on input "-32805" at bounding box center [228, 255] width 8 height 8
radio input "true"
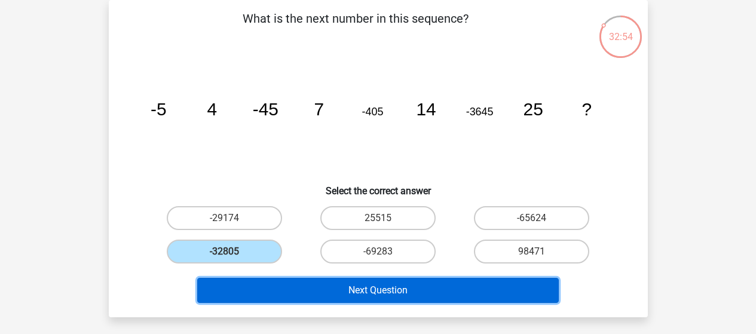
click at [407, 296] on button "Next Question" at bounding box center [377, 290] width 361 height 25
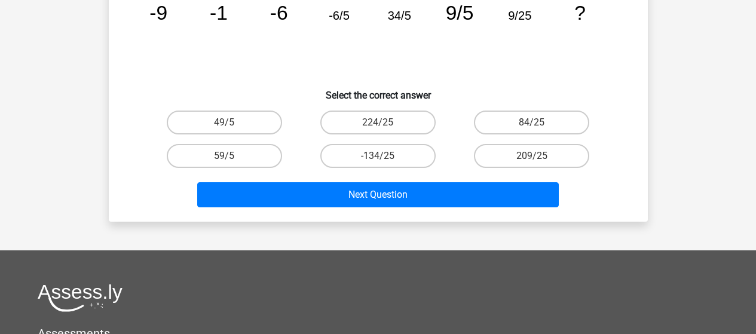
scroll to position [119, 0]
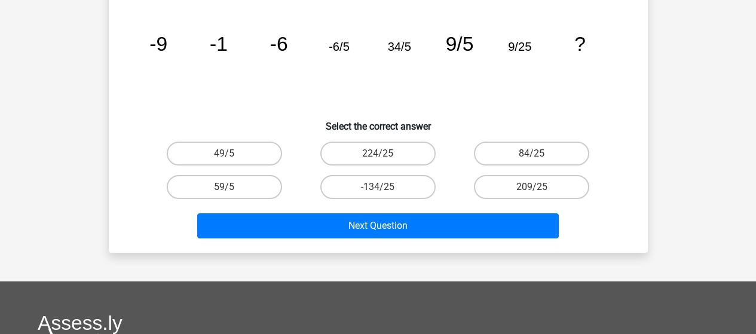
drag, startPoint x: 223, startPoint y: 154, endPoint x: 289, endPoint y: 171, distance: 68.0
click at [223, 154] on label "49/5" at bounding box center [224, 154] width 115 height 24
click at [224, 154] on input "49/5" at bounding box center [228, 158] width 8 height 8
radio input "true"
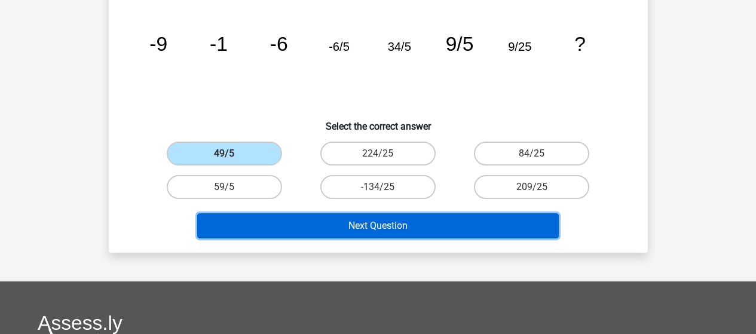
click at [339, 217] on button "Next Question" at bounding box center [377, 225] width 361 height 25
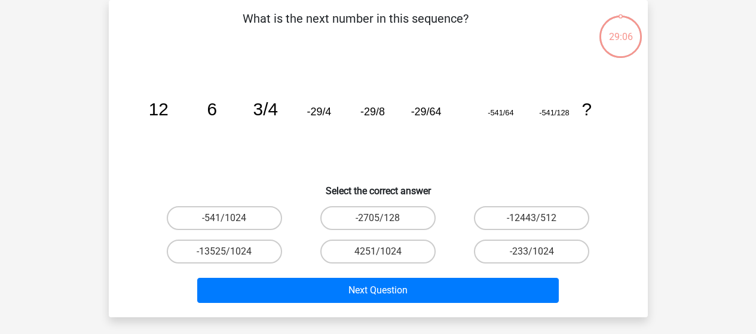
scroll to position [55, 0]
drag, startPoint x: 238, startPoint y: 217, endPoint x: 262, endPoint y: 221, distance: 23.6
click at [238, 217] on label "-541/1024" at bounding box center [224, 218] width 115 height 24
click at [232, 218] on input "-541/1024" at bounding box center [228, 222] width 8 height 8
radio input "true"
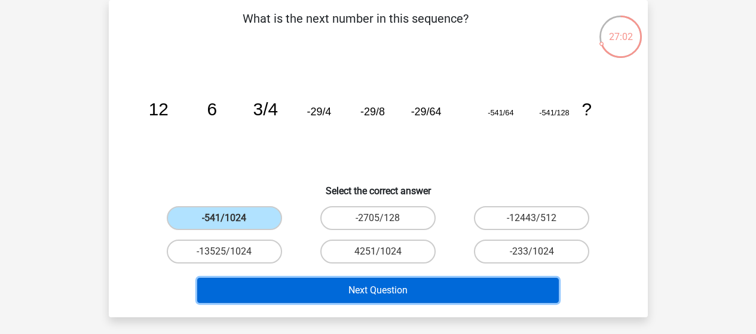
click at [393, 287] on button "Next Question" at bounding box center [377, 290] width 361 height 25
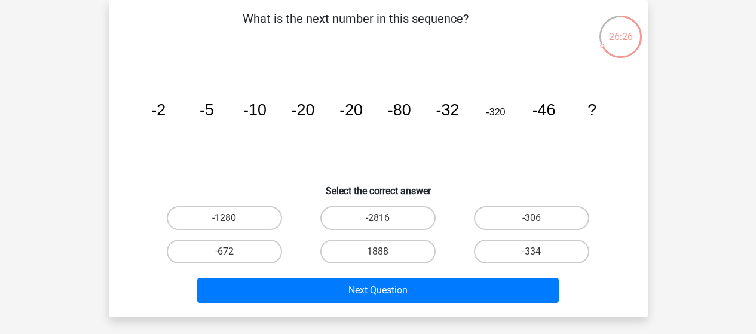
click at [222, 219] on label "-1280" at bounding box center [224, 218] width 115 height 24
click at [224, 219] on input "-1280" at bounding box center [228, 222] width 8 height 8
radio input "true"
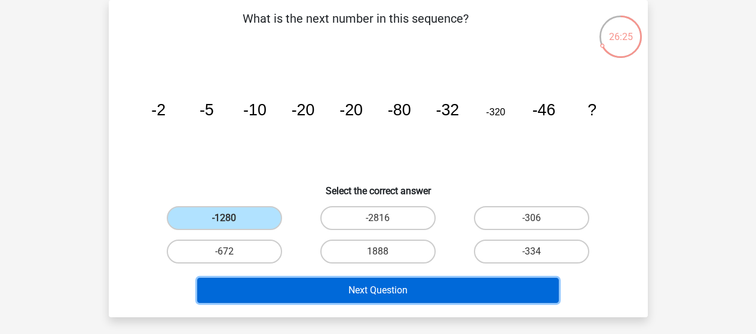
click at [385, 291] on button "Next Question" at bounding box center [377, 290] width 361 height 25
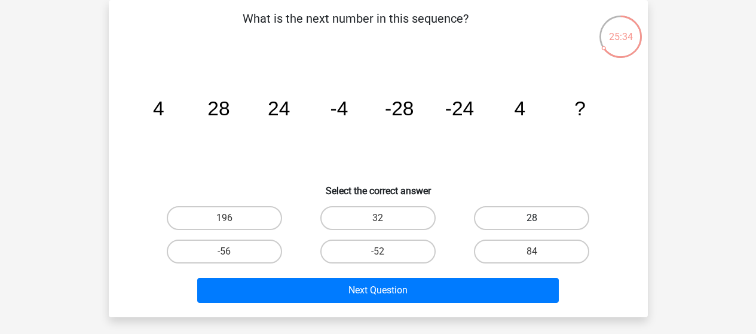
click at [556, 221] on label "28" at bounding box center [531, 218] width 115 height 24
click at [539, 221] on input "28" at bounding box center [536, 222] width 8 height 8
radio input "true"
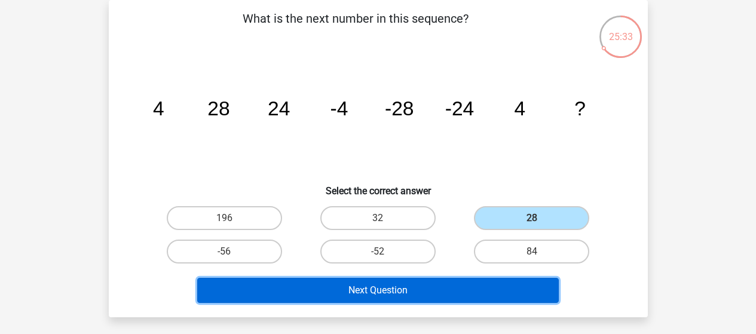
click at [385, 287] on button "Next Question" at bounding box center [377, 290] width 361 height 25
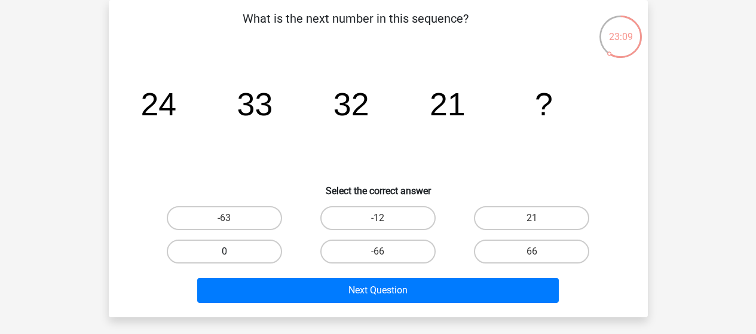
click at [237, 247] on label "0" at bounding box center [224, 252] width 115 height 24
click at [232, 251] on input "0" at bounding box center [228, 255] width 8 height 8
radio input "true"
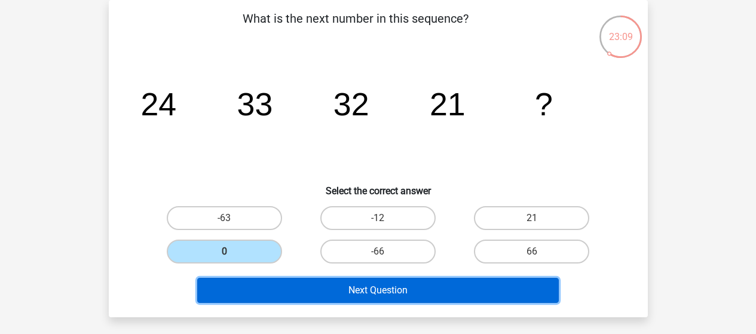
click at [357, 296] on button "Next Question" at bounding box center [377, 290] width 361 height 25
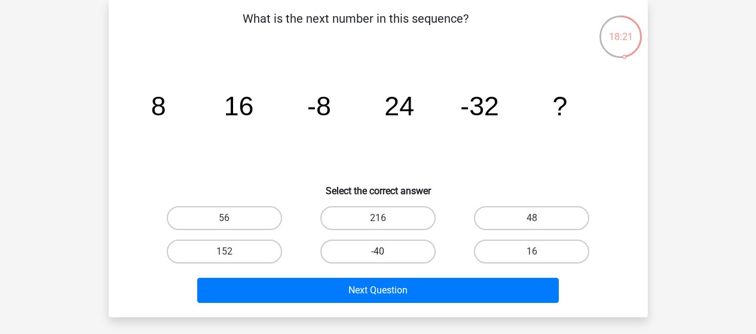
click at [420, 248] on label "-40" at bounding box center [377, 252] width 115 height 24
click at [385, 251] on input "-40" at bounding box center [382, 255] width 8 height 8
radio input "true"
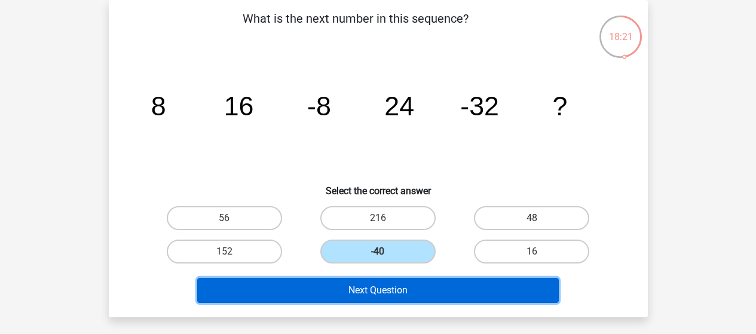
click at [425, 295] on button "Next Question" at bounding box center [377, 290] width 361 height 25
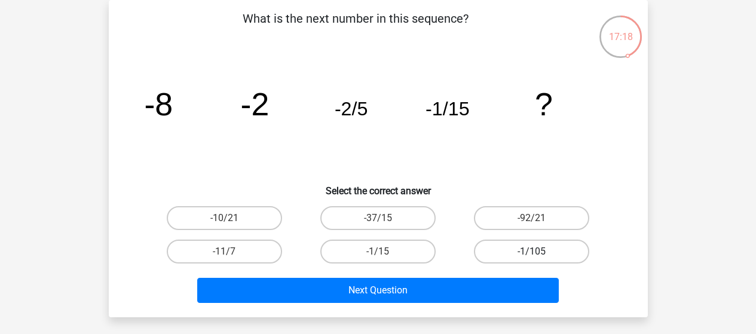
click at [526, 252] on label "-1/105" at bounding box center [531, 252] width 115 height 24
click at [532, 252] on input "-1/105" at bounding box center [536, 255] width 8 height 8
radio input "true"
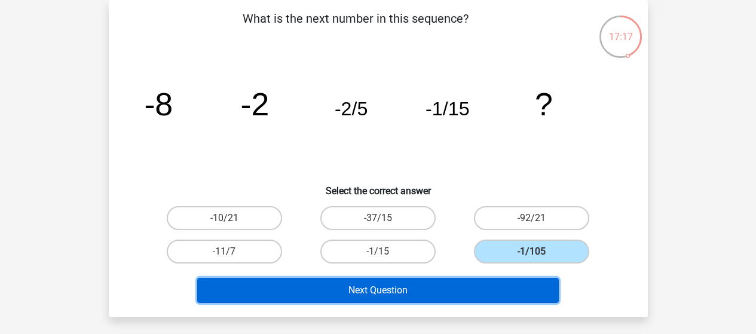
click at [507, 293] on button "Next Question" at bounding box center [377, 290] width 361 height 25
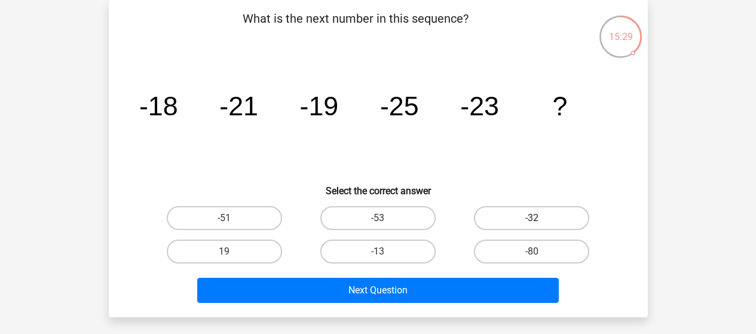
click at [517, 217] on label "-32" at bounding box center [531, 218] width 115 height 24
click at [532, 218] on input "-32" at bounding box center [536, 222] width 8 height 8
radio input "true"
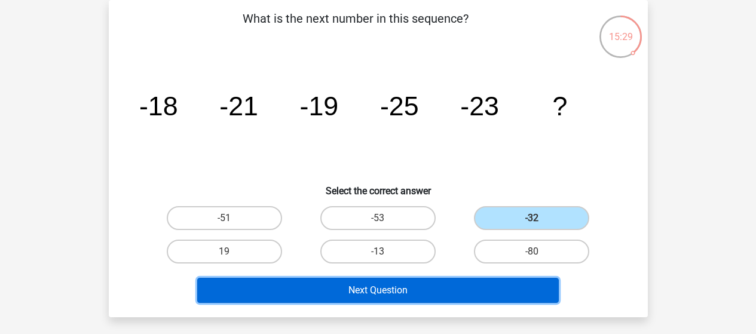
click at [453, 297] on button "Next Question" at bounding box center [377, 290] width 361 height 25
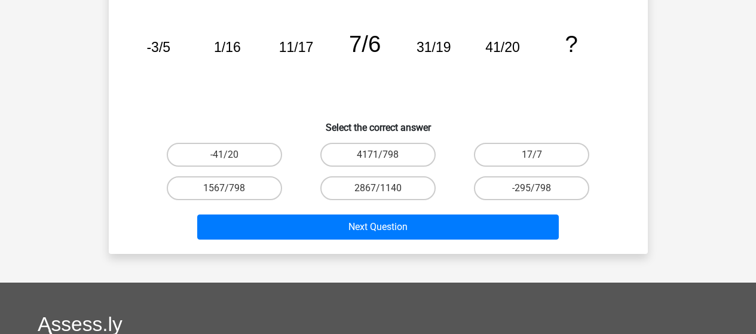
scroll to position [60, 0]
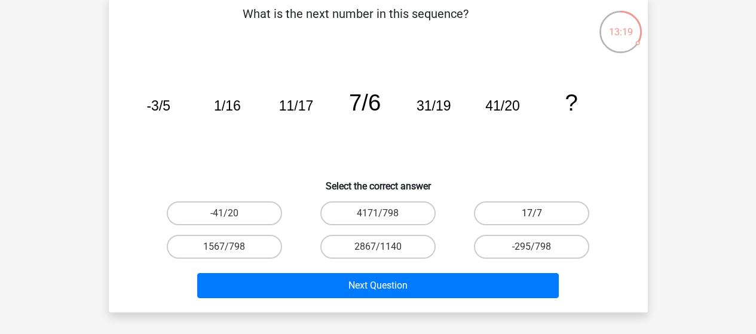
click at [510, 209] on label "17/7" at bounding box center [531, 213] width 115 height 24
click at [532, 213] on input "17/7" at bounding box center [536, 217] width 8 height 8
radio input "true"
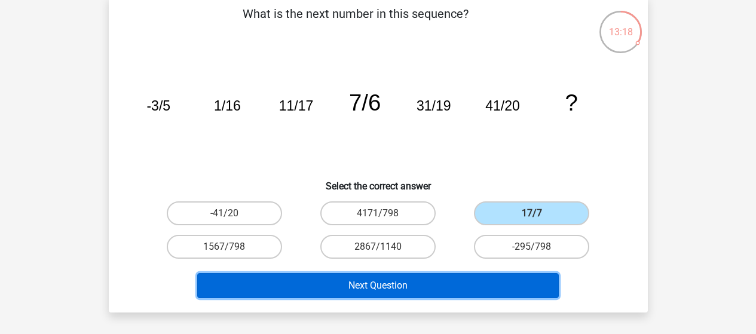
click at [461, 289] on button "Next Question" at bounding box center [377, 285] width 361 height 25
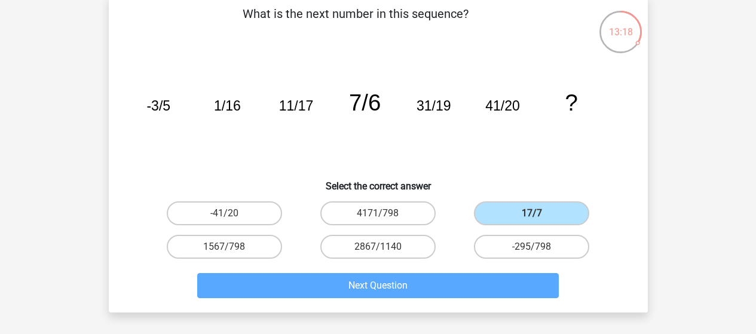
scroll to position [55, 0]
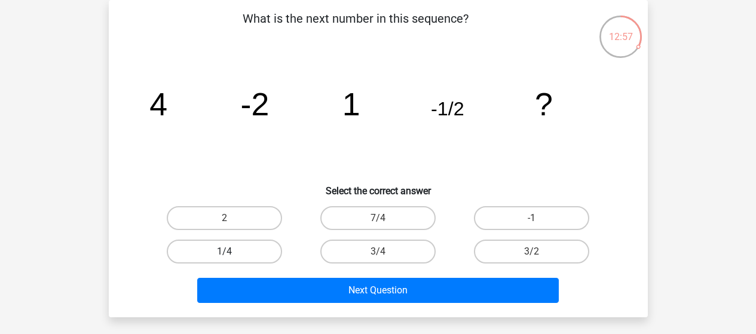
click at [247, 250] on label "1/4" at bounding box center [224, 252] width 115 height 24
click at [232, 251] on input "1/4" at bounding box center [228, 255] width 8 height 8
radio input "true"
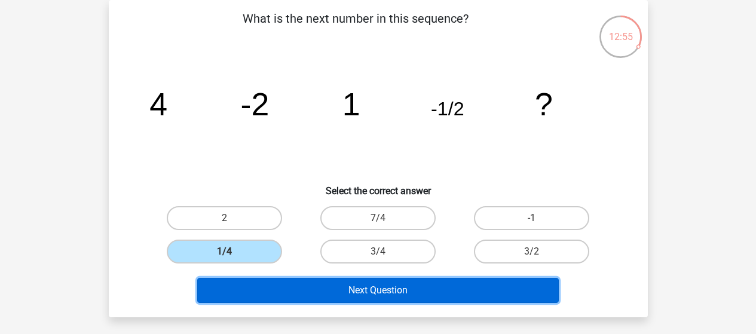
click at [409, 290] on button "Next Question" at bounding box center [377, 290] width 361 height 25
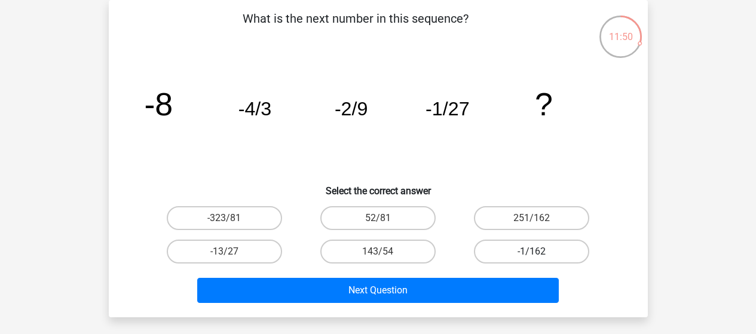
click at [521, 256] on label "-1/162" at bounding box center [531, 252] width 115 height 24
click at [532, 256] on input "-1/162" at bounding box center [536, 255] width 8 height 8
radio input "true"
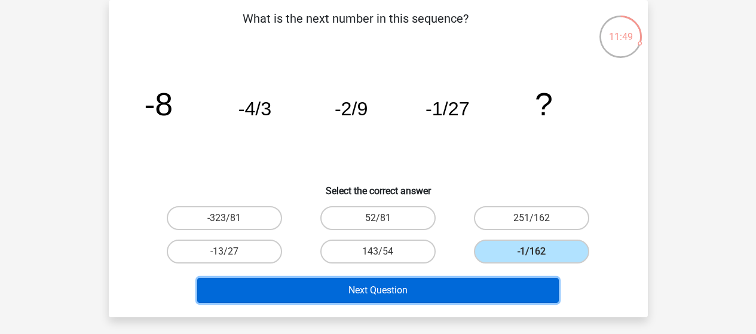
click at [487, 289] on button "Next Question" at bounding box center [377, 290] width 361 height 25
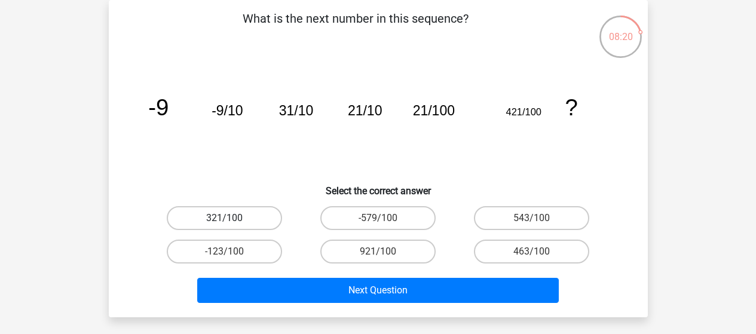
click at [237, 214] on label "321/100" at bounding box center [224, 218] width 115 height 24
click at [232, 218] on input "321/100" at bounding box center [228, 222] width 8 height 8
radio input "true"
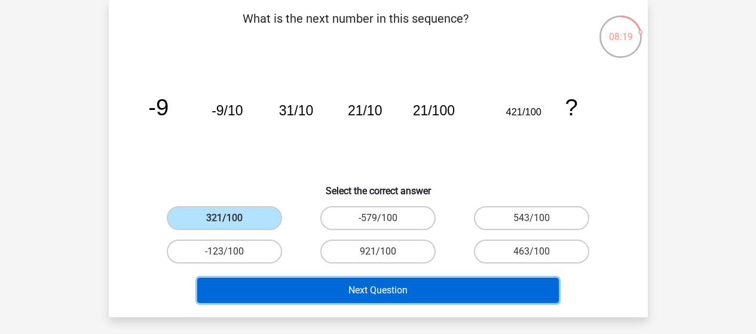
click at [378, 289] on button "Next Question" at bounding box center [377, 290] width 361 height 25
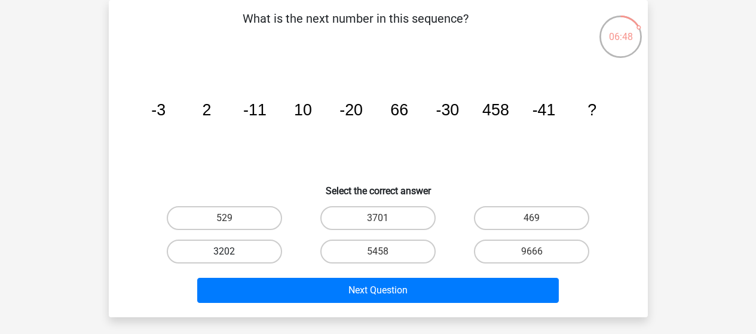
click at [223, 250] on label "3202" at bounding box center [224, 252] width 115 height 24
click at [224, 251] on input "3202" at bounding box center [228, 255] width 8 height 8
radio input "true"
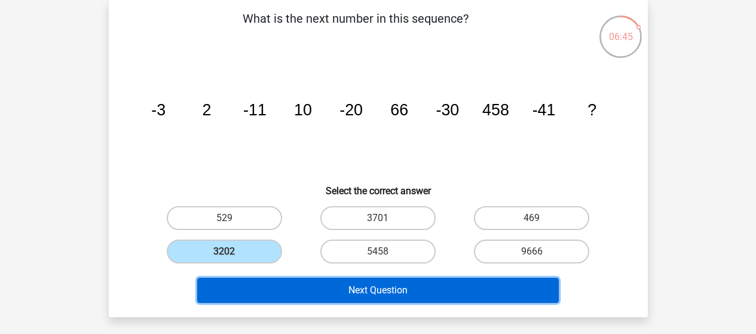
click at [337, 287] on button "Next Question" at bounding box center [377, 290] width 361 height 25
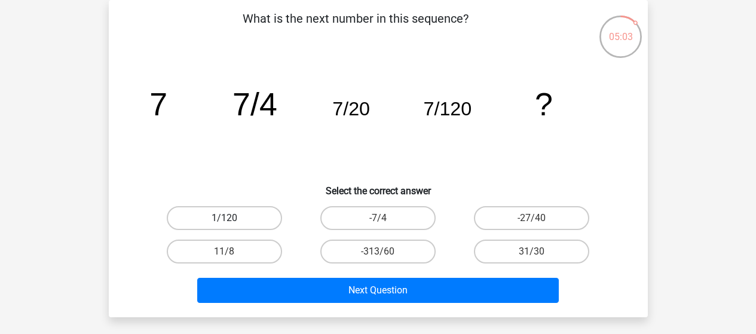
click at [234, 220] on label "1/120" at bounding box center [224, 218] width 115 height 24
click at [232, 220] on input "1/120" at bounding box center [228, 222] width 8 height 8
radio input "true"
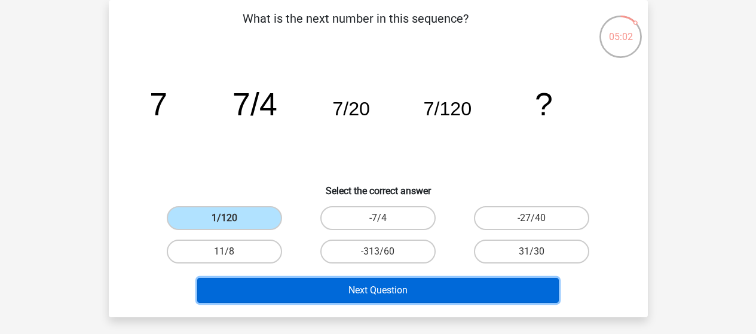
drag, startPoint x: 404, startPoint y: 290, endPoint x: 394, endPoint y: 294, distance: 10.8
click at [404, 290] on button "Next Question" at bounding box center [377, 290] width 361 height 25
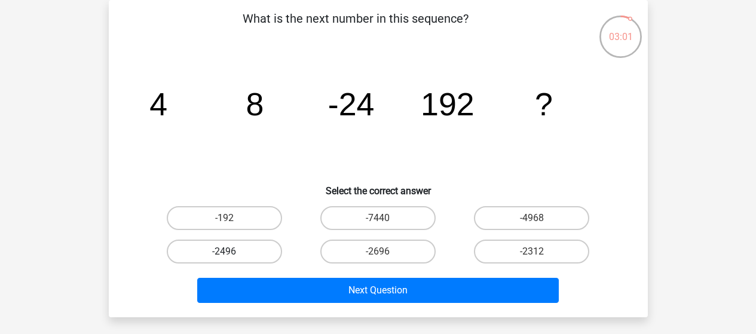
click at [241, 251] on label "-2496" at bounding box center [224, 252] width 115 height 24
click at [232, 251] on input "-2496" at bounding box center [228, 255] width 8 height 8
radio input "true"
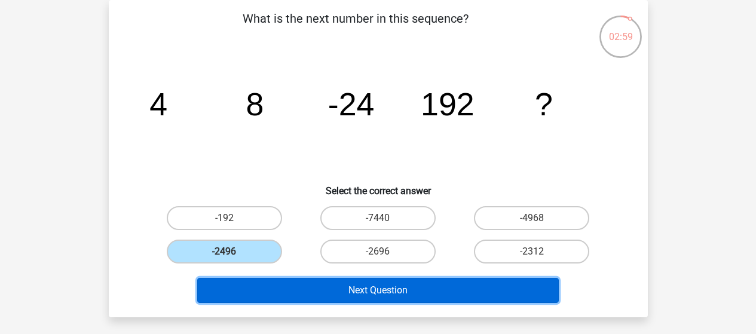
click at [465, 282] on button "Next Question" at bounding box center [377, 290] width 361 height 25
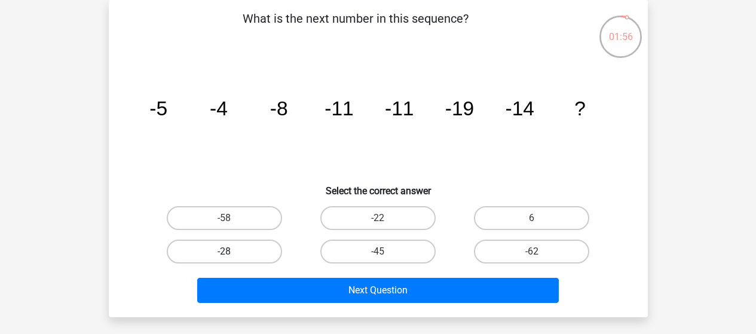
click at [240, 254] on label "-28" at bounding box center [224, 252] width 115 height 24
click at [232, 254] on input "-28" at bounding box center [228, 255] width 8 height 8
radio input "true"
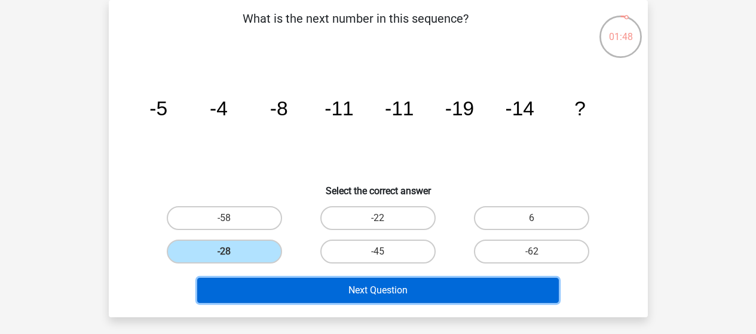
click at [455, 290] on button "Next Question" at bounding box center [377, 290] width 361 height 25
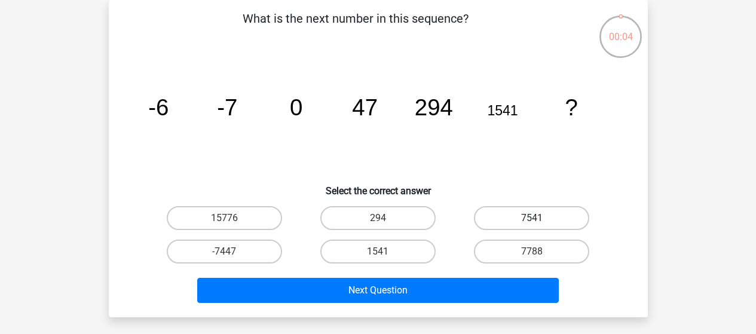
click at [515, 218] on label "7541" at bounding box center [531, 218] width 115 height 24
click at [532, 218] on input "7541" at bounding box center [536, 222] width 8 height 8
radio input "true"
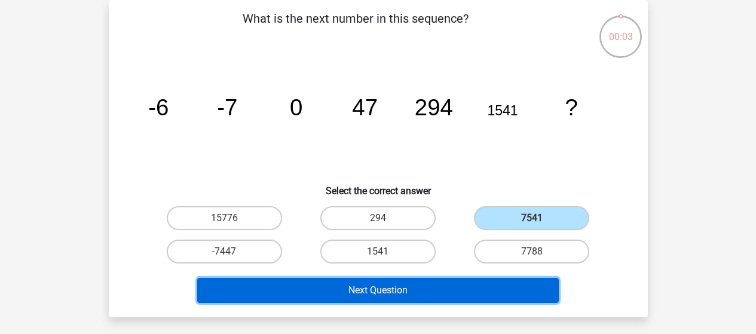
click at [413, 293] on button "Next Question" at bounding box center [377, 290] width 361 height 25
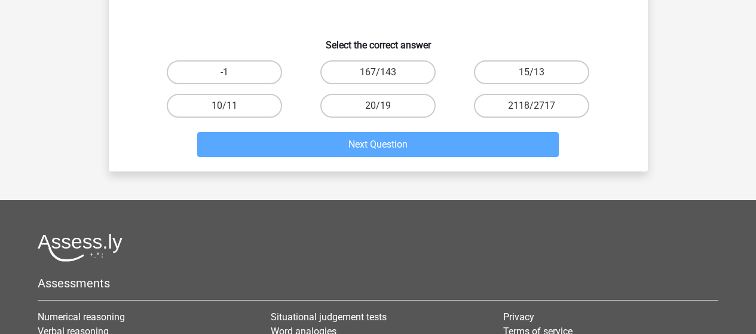
scroll to position [234, 0]
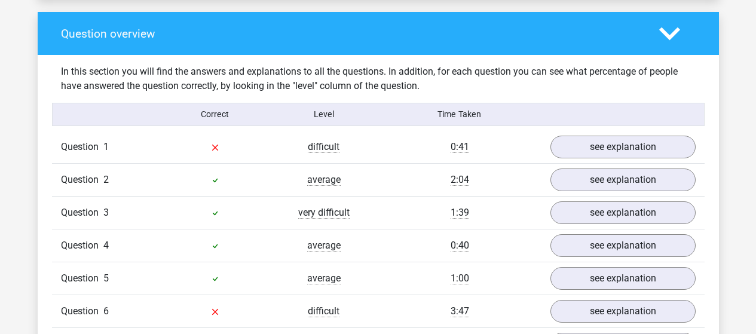
scroll to position [896, 0]
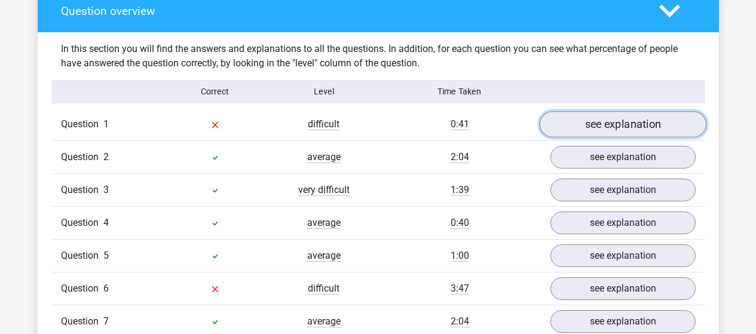
click at [659, 125] on link "see explanation" at bounding box center [622, 124] width 167 height 26
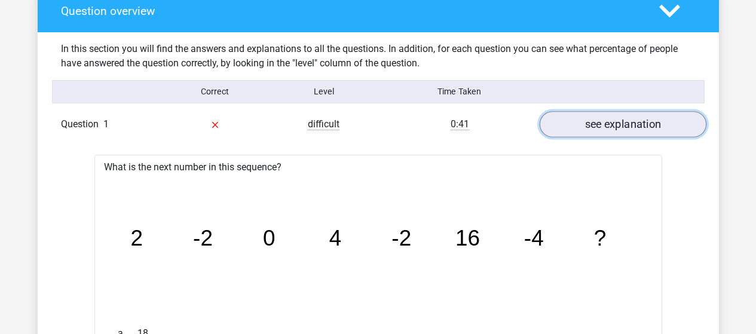
click at [631, 128] on link "see explanation" at bounding box center [622, 124] width 167 height 26
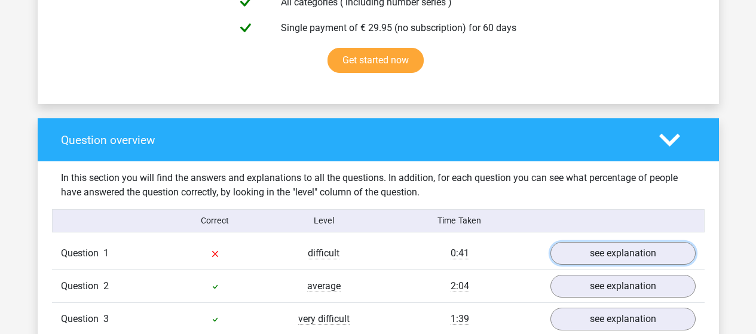
scroll to position [717, 0]
